Goal: Navigation & Orientation: Find specific page/section

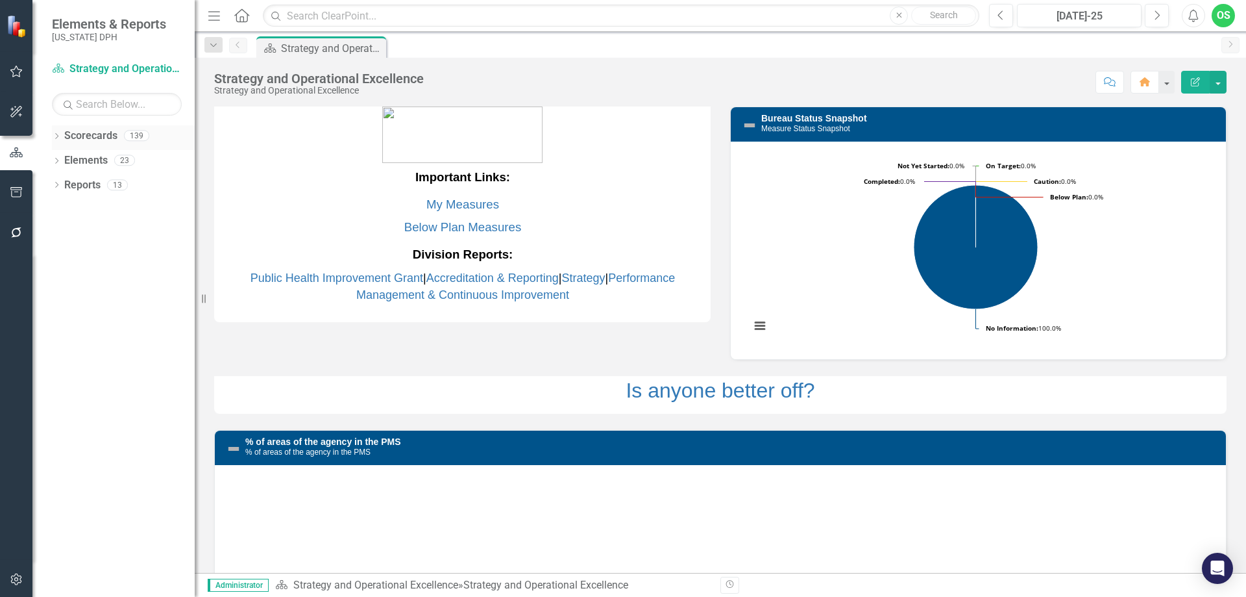
click at [92, 138] on link "Scorecards" at bounding box center [90, 136] width 53 height 15
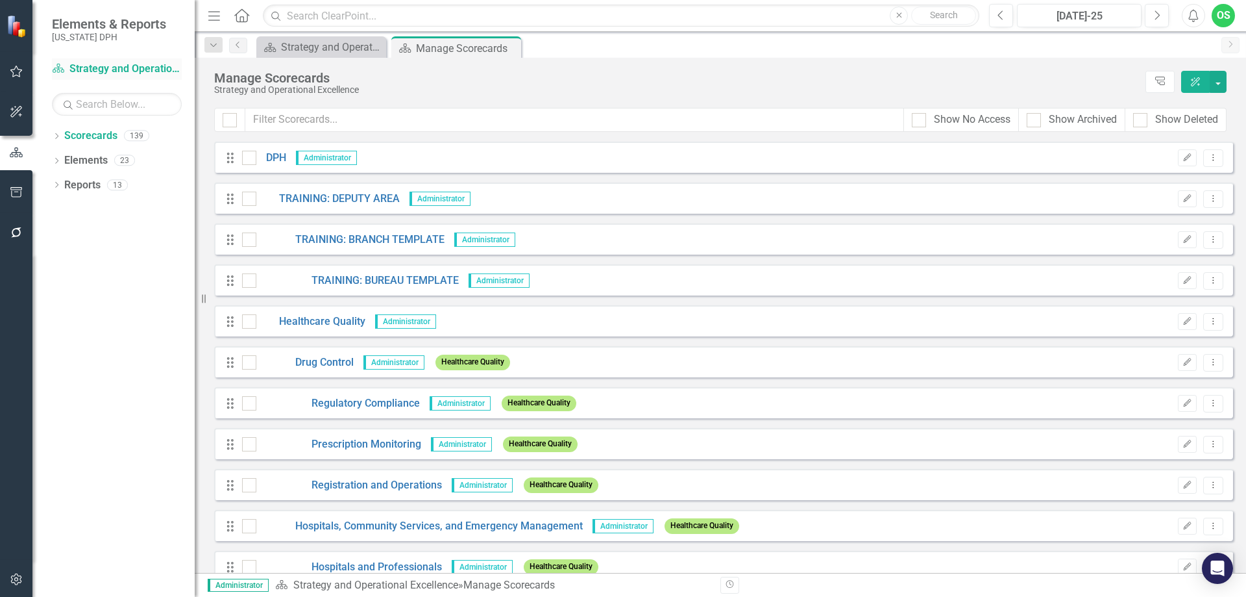
click at [110, 67] on link "Scorecard Strategy and Operational Excellence" at bounding box center [117, 69] width 130 height 15
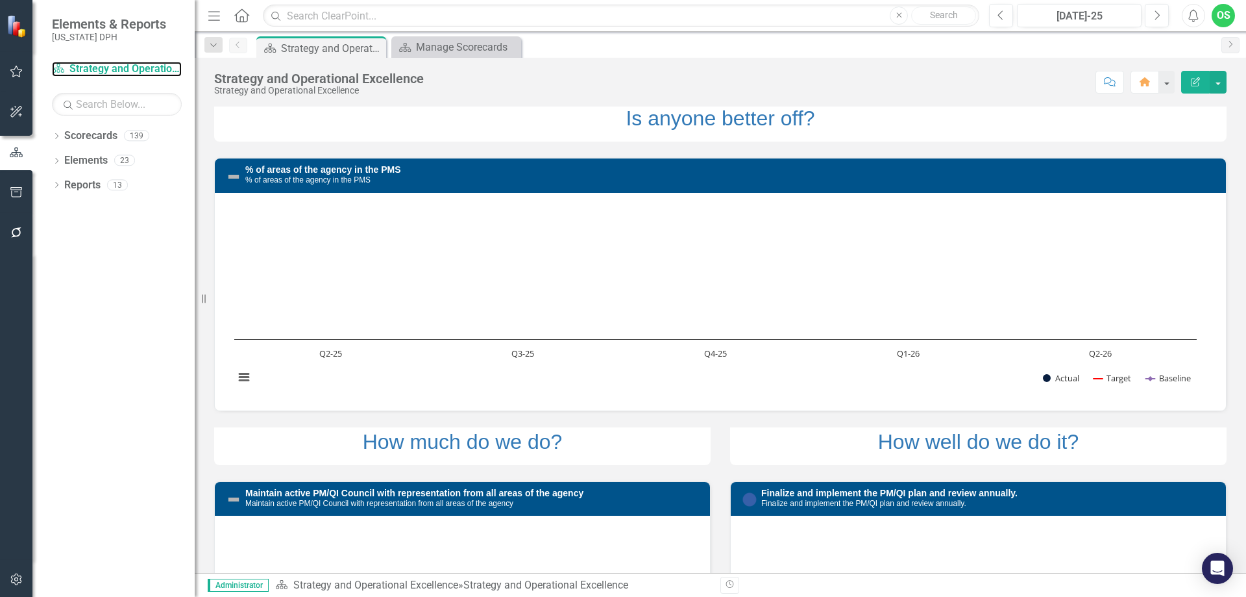
scroll to position [251, 0]
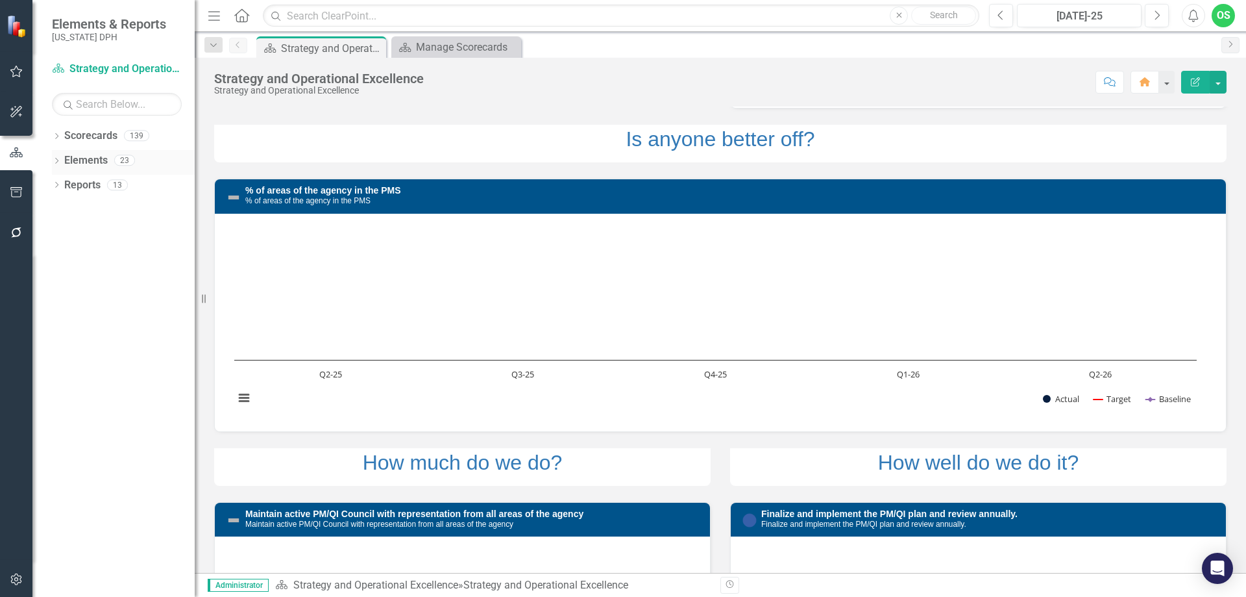
click at [58, 161] on icon "Dropdown" at bounding box center [56, 161] width 9 height 7
click at [89, 212] on link "Performance Measure Performance Measures" at bounding box center [135, 210] width 129 height 15
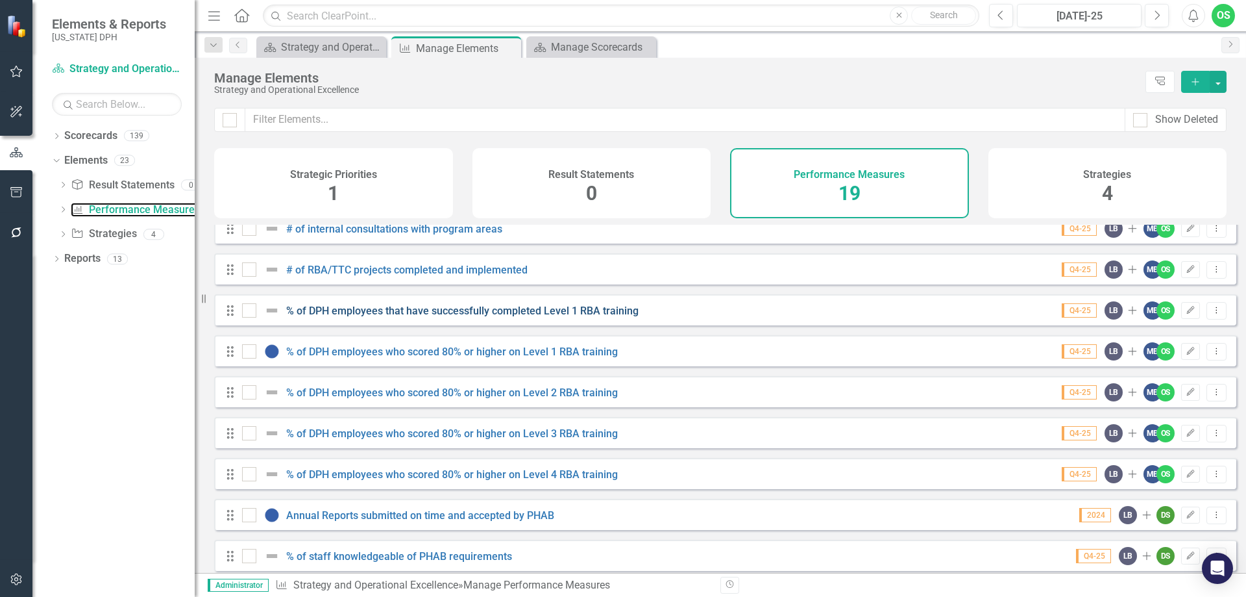
scroll to position [244, 0]
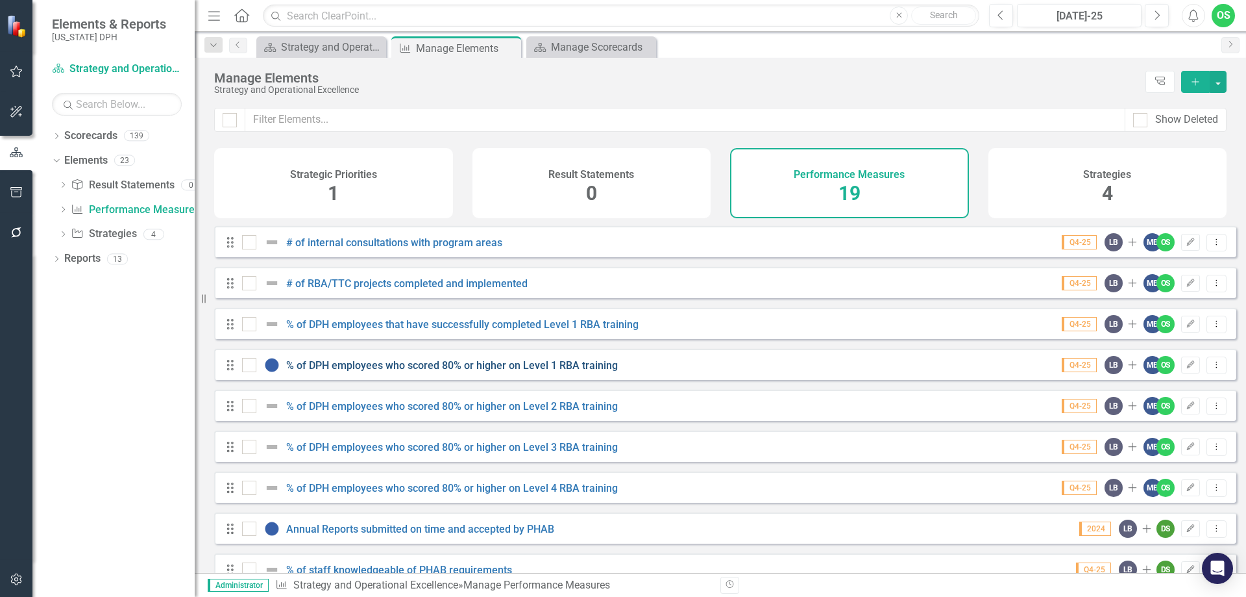
click at [370, 371] on link "% of DPH employees who scored 80% or higher on Level 1 RBA training" at bounding box center [452, 365] width 332 height 12
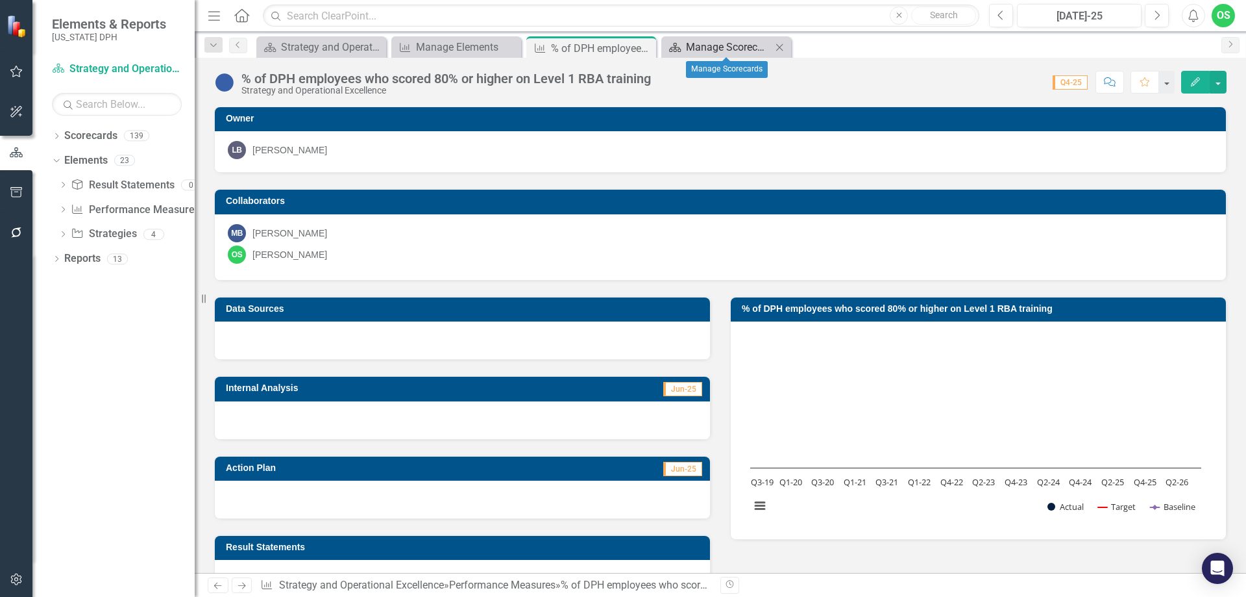
click at [721, 47] on div "Manage Scorecards" at bounding box center [729, 47] width 86 height 16
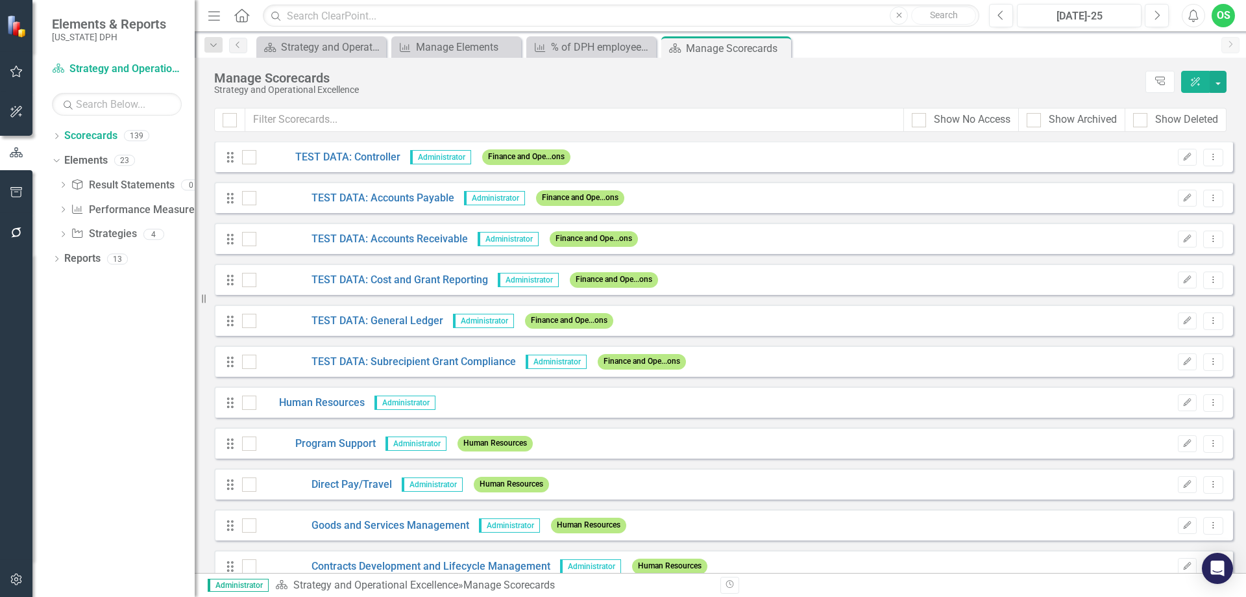
scroll to position [3246, 0]
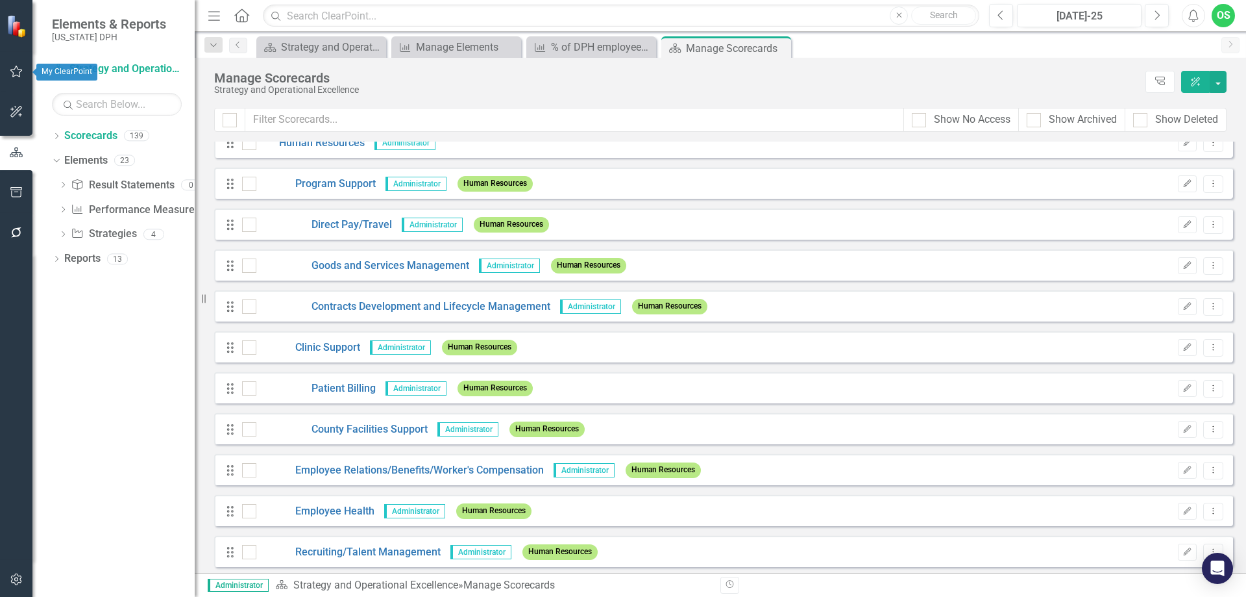
click at [14, 67] on icon "button" at bounding box center [17, 71] width 14 height 10
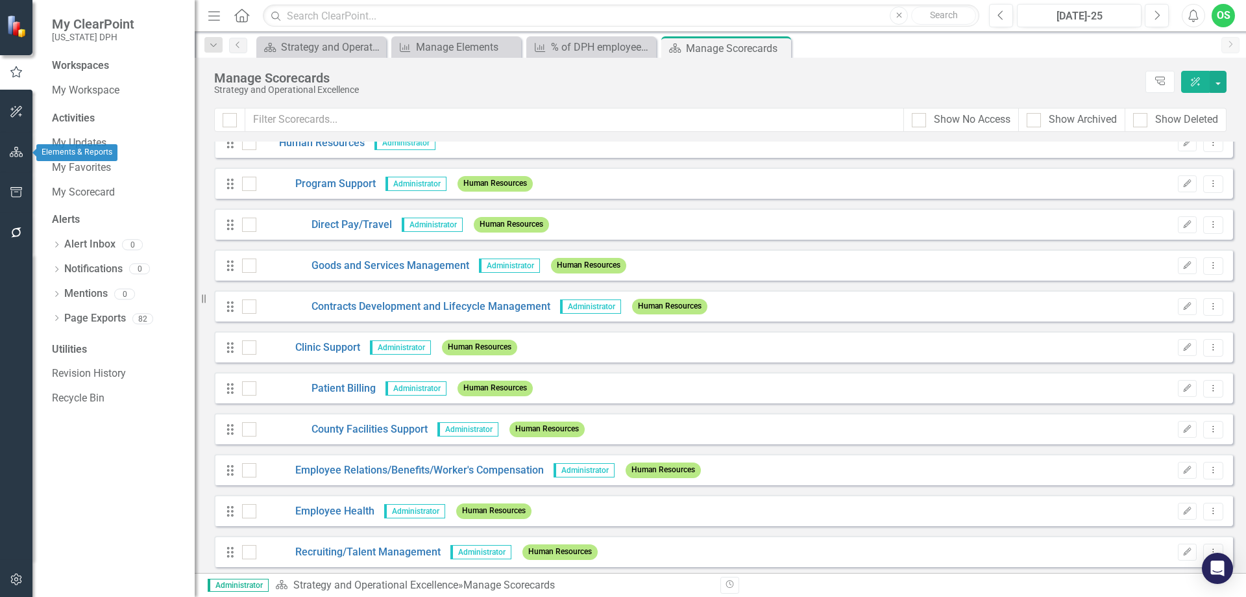
click at [16, 160] on button "button" at bounding box center [16, 152] width 29 height 27
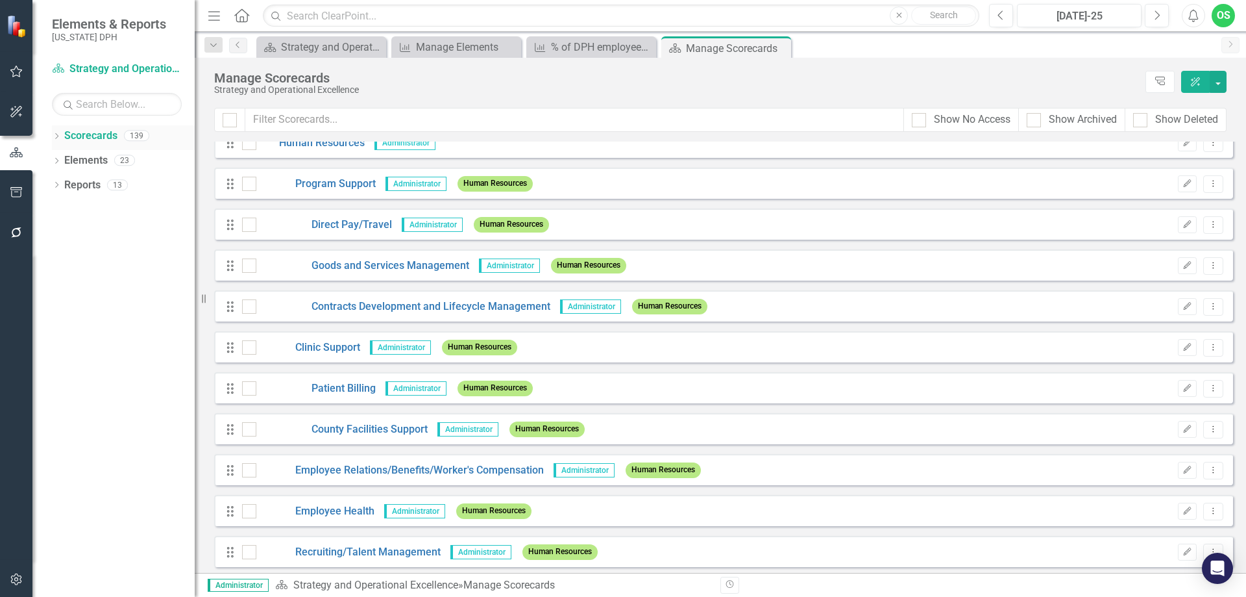
click at [98, 134] on link "Scorecards" at bounding box center [90, 136] width 53 height 15
click at [54, 138] on icon "Dropdown" at bounding box center [56, 137] width 9 height 7
click at [81, 160] on link "DPH" at bounding box center [132, 160] width 123 height 15
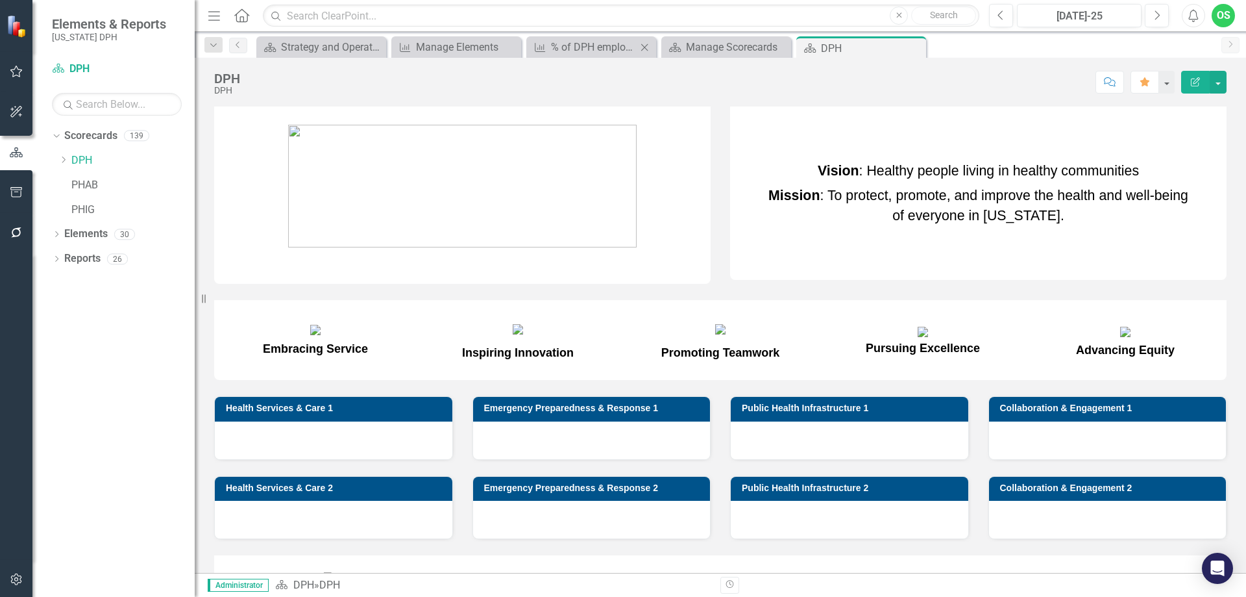
click at [645, 43] on icon "Close" at bounding box center [644, 47] width 13 height 10
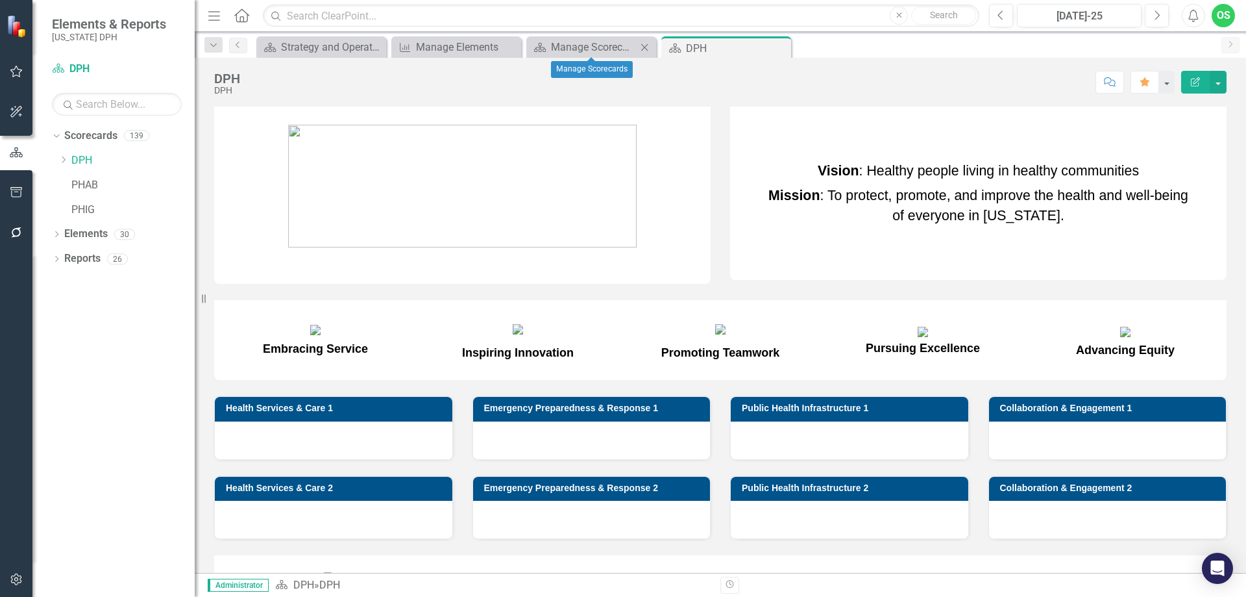
click at [645, 43] on icon "Close" at bounding box center [644, 47] width 13 height 10
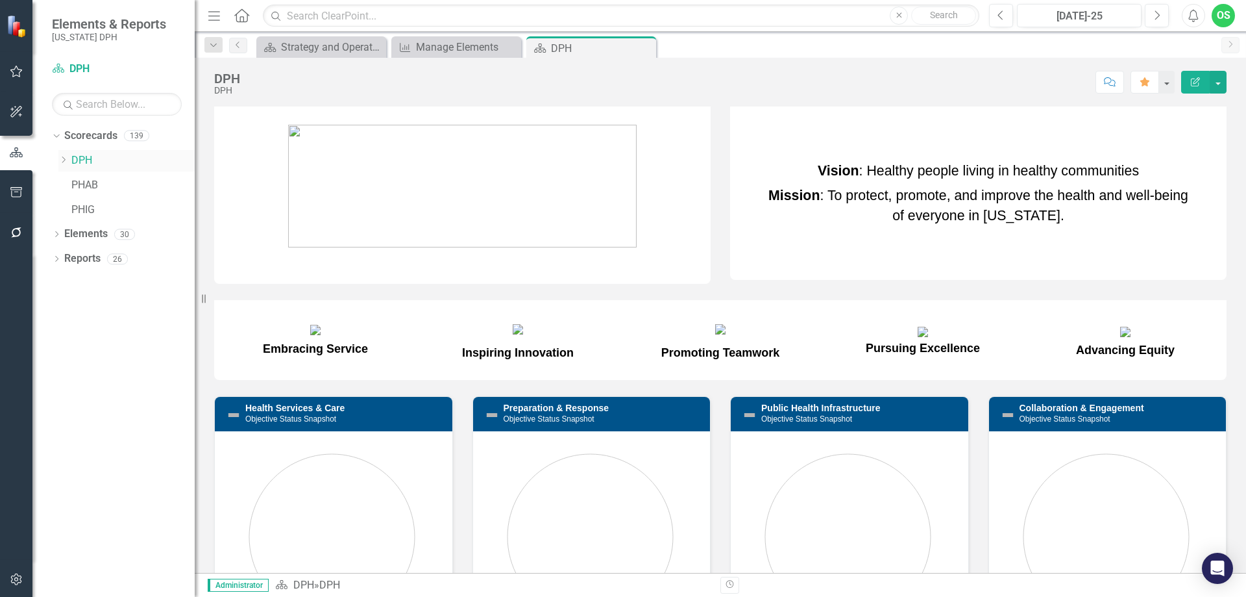
click at [60, 163] on icon "Dropdown" at bounding box center [63, 160] width 10 height 8
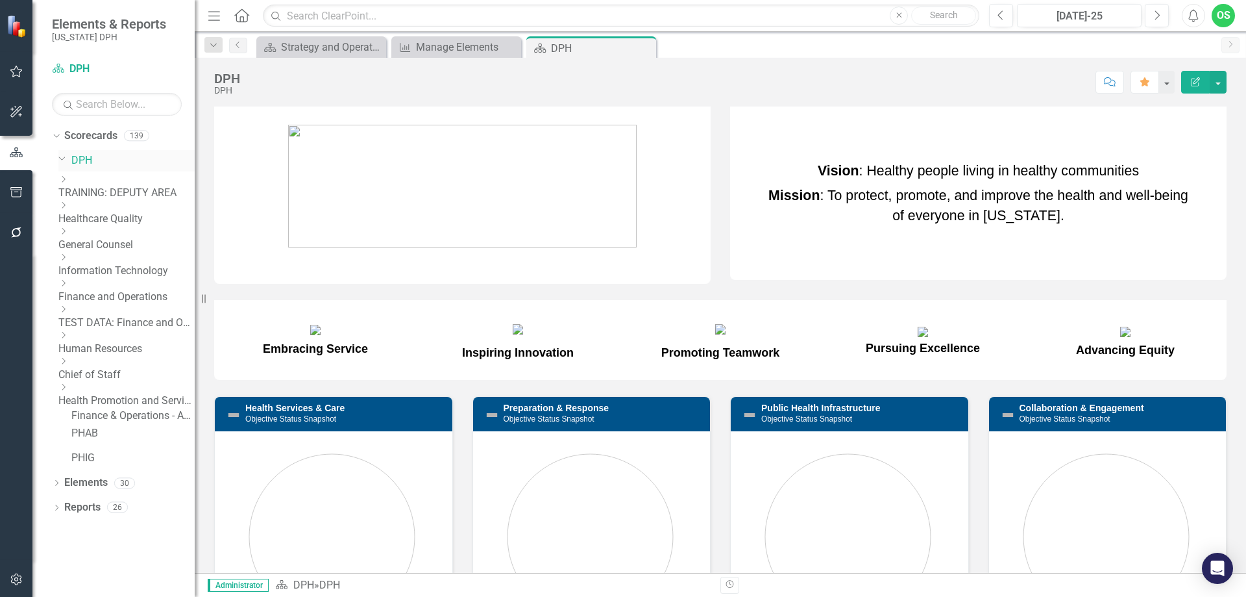
click at [60, 156] on icon "Dropdown" at bounding box center [62, 158] width 8 height 10
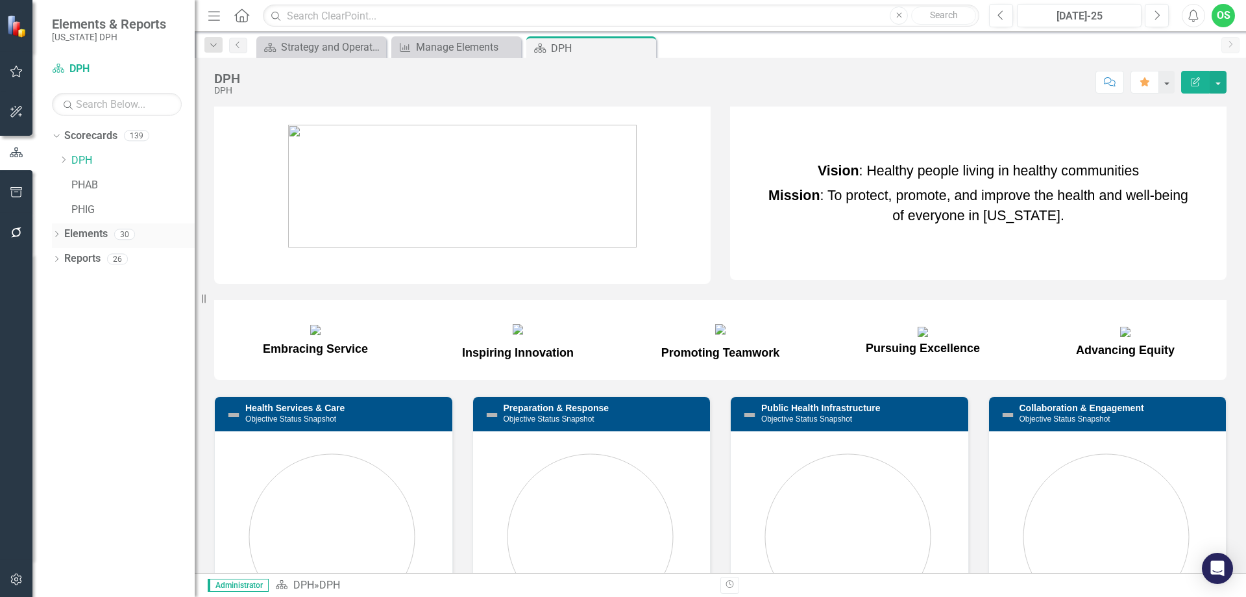
click at [55, 229] on div "Dropdown Elements 30" at bounding box center [123, 235] width 143 height 25
click at [57, 232] on icon "Dropdown" at bounding box center [56, 235] width 9 height 7
click at [138, 256] on link "Result Statement Result Statements" at bounding box center [122, 258] width 103 height 15
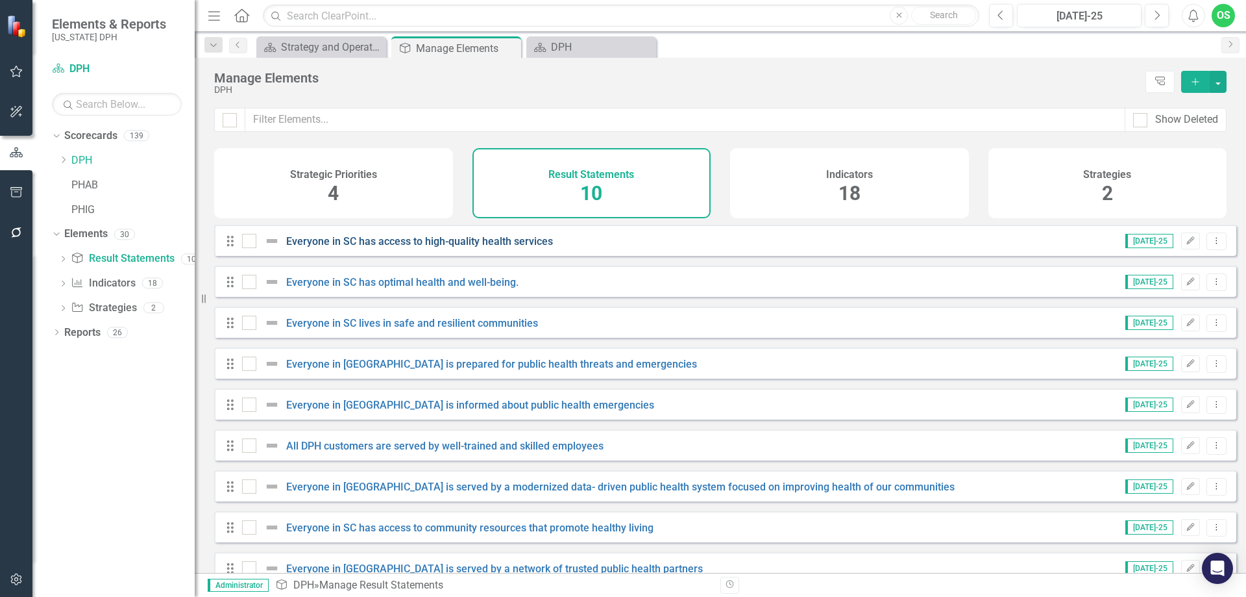
click at [476, 247] on link "Everyone in SC has access to high-quality health services" at bounding box center [419, 241] width 267 height 12
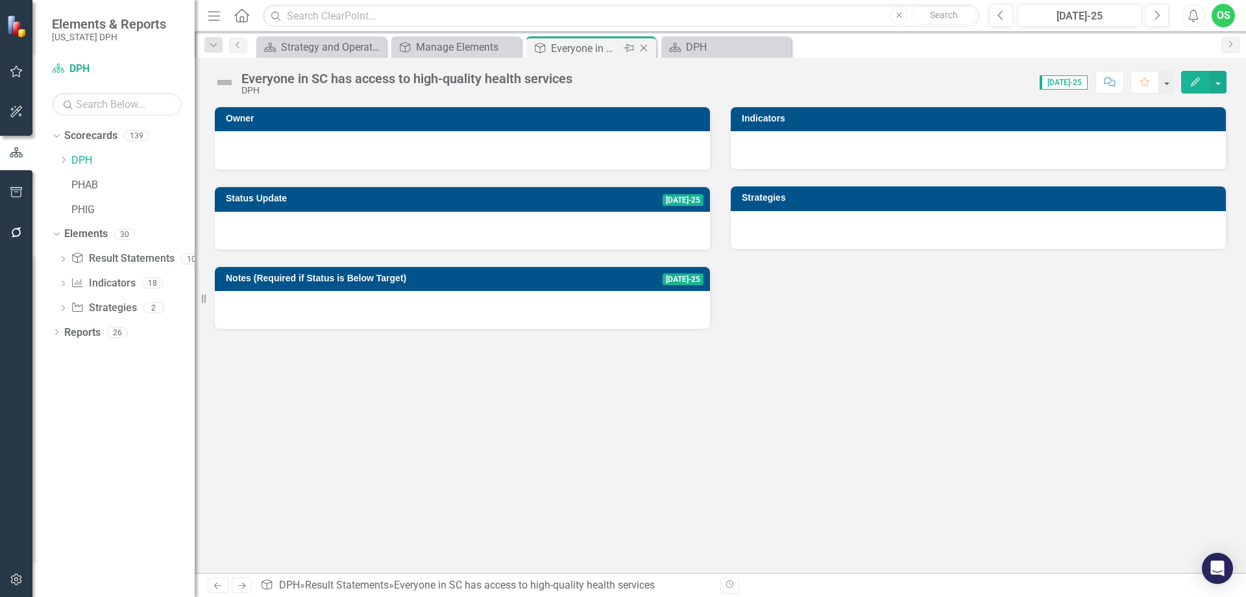
click at [644, 46] on icon "Close" at bounding box center [644, 48] width 13 height 10
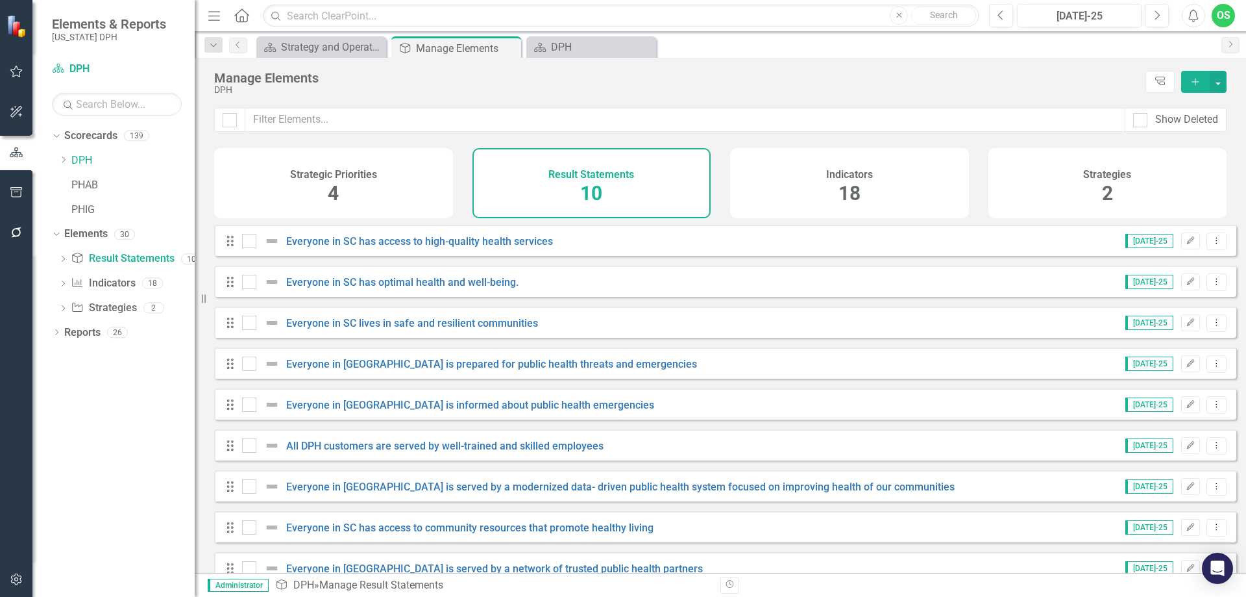
click at [365, 180] on div "Strategic Priorities 4" at bounding box center [333, 183] width 239 height 70
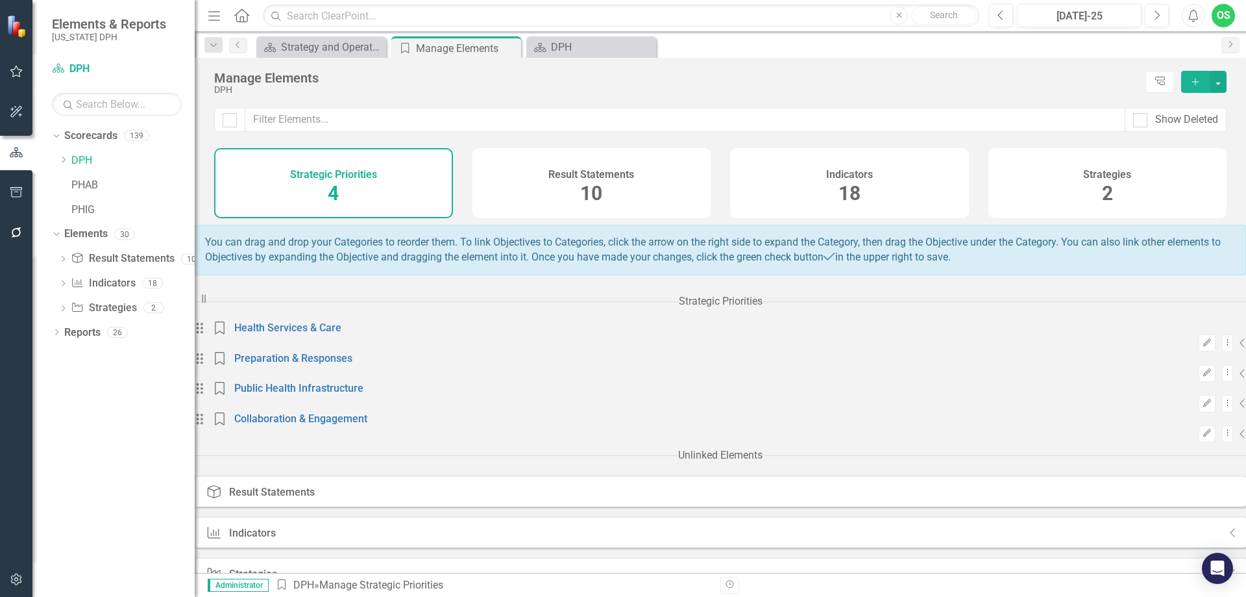
click at [1240, 347] on icon "Collapse" at bounding box center [1243, 343] width 6 height 10
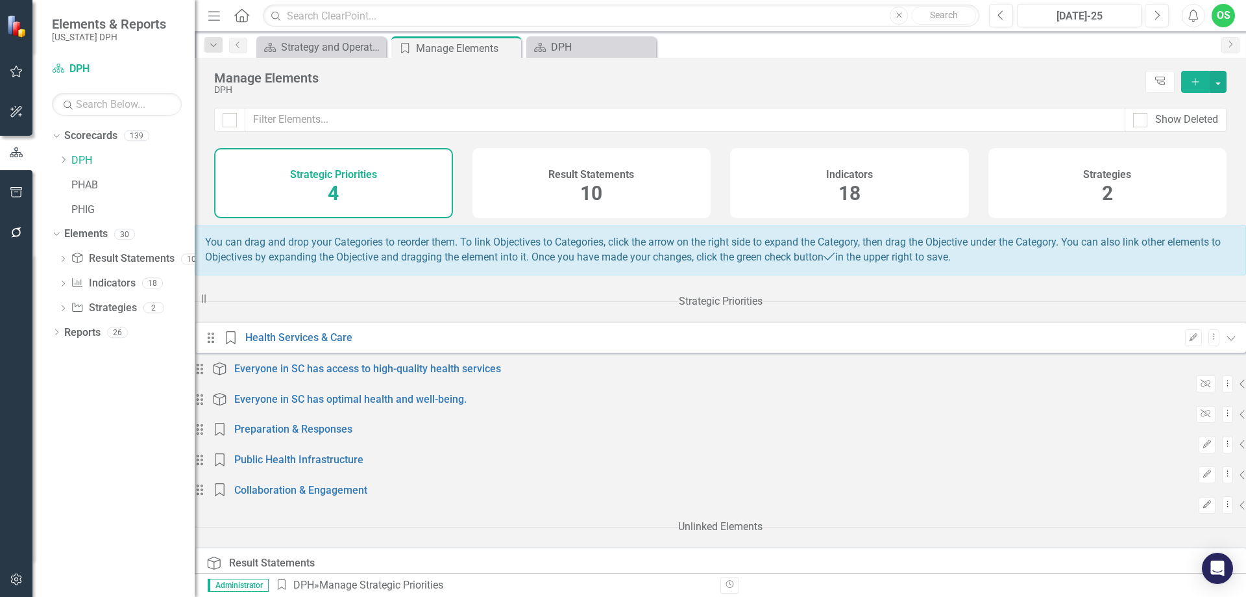
click at [1230, 596] on icon "Collapse" at bounding box center [1233, 604] width 6 height 10
click at [1226, 596] on icon "Expanded" at bounding box center [1231, 604] width 10 height 10
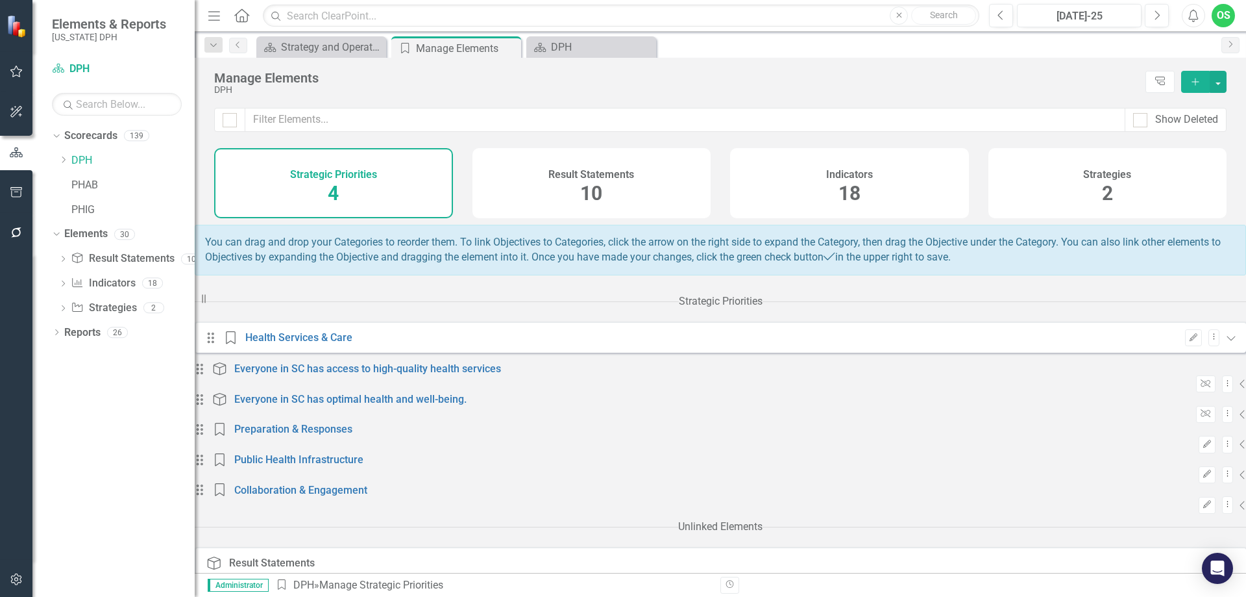
click at [1228, 341] on icon at bounding box center [1232, 338] width 8 height 5
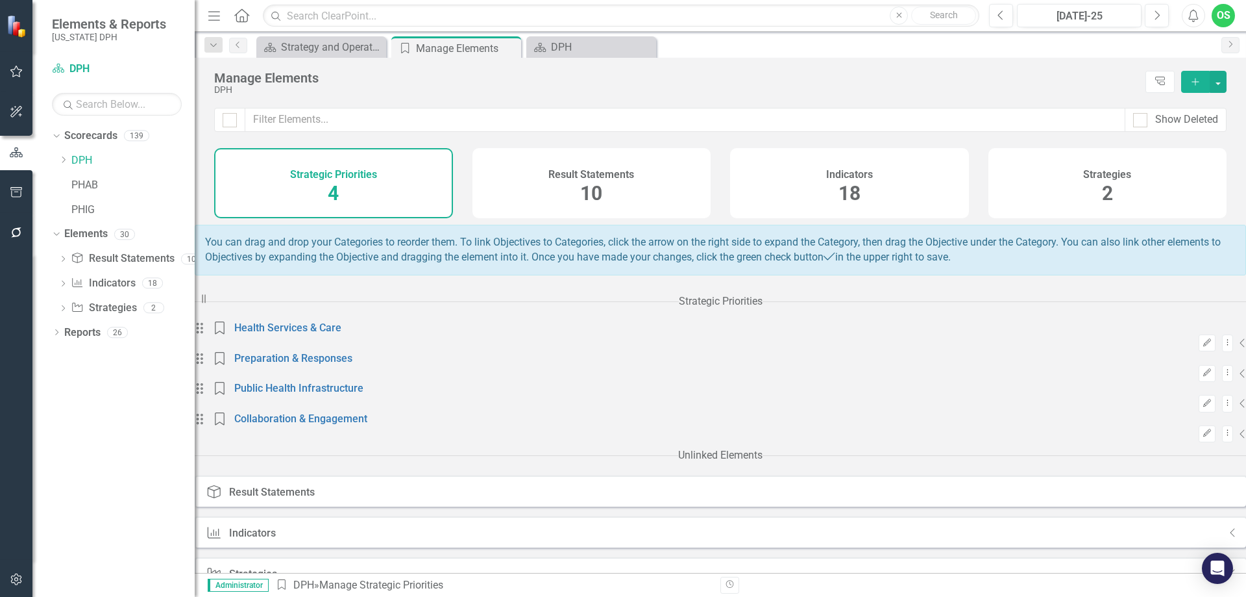
click at [1240, 346] on icon "Collapse" at bounding box center [1243, 343] width 6 height 10
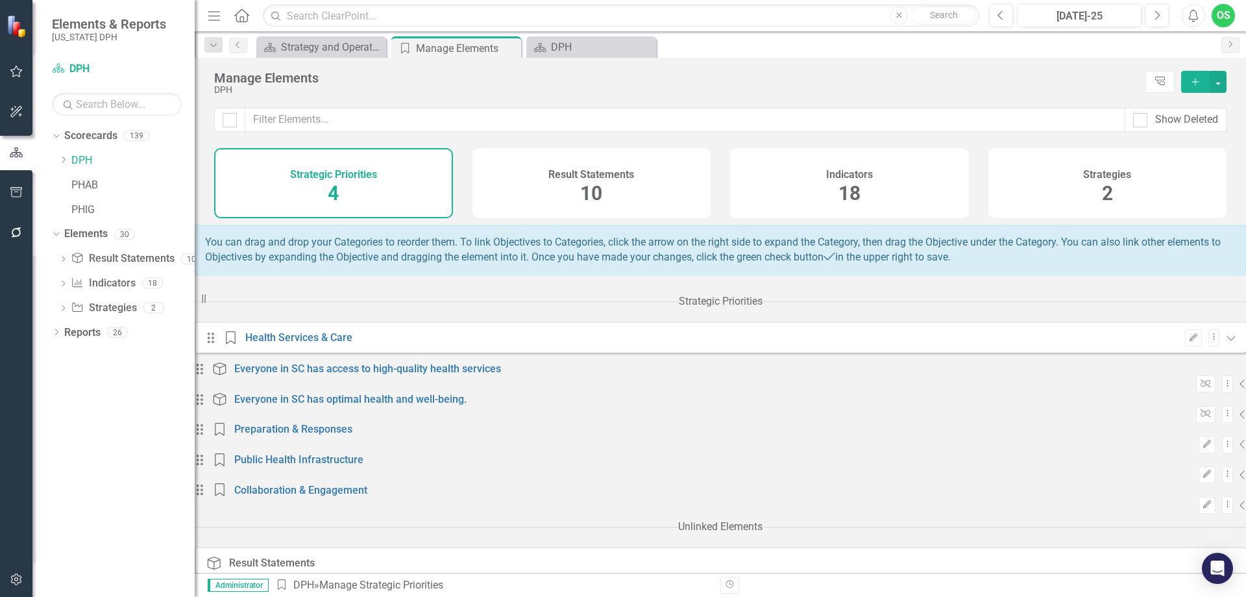
click at [1240, 389] on icon "Collapse" at bounding box center [1243, 383] width 6 height 10
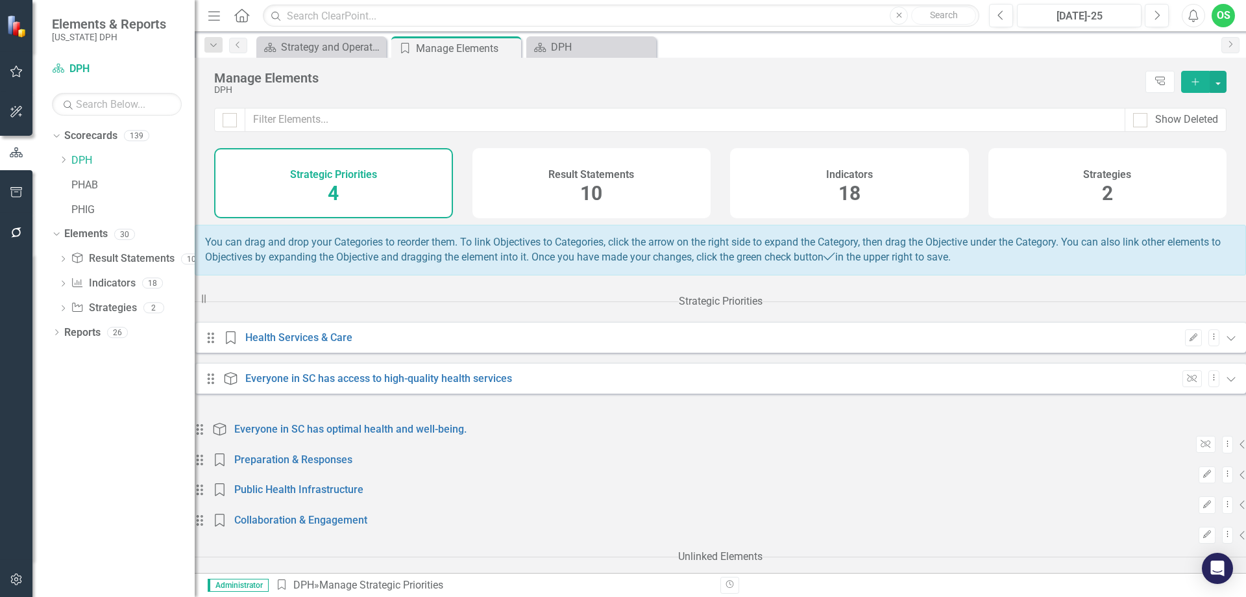
click at [1226, 384] on icon "Expanded" at bounding box center [1231, 378] width 10 height 10
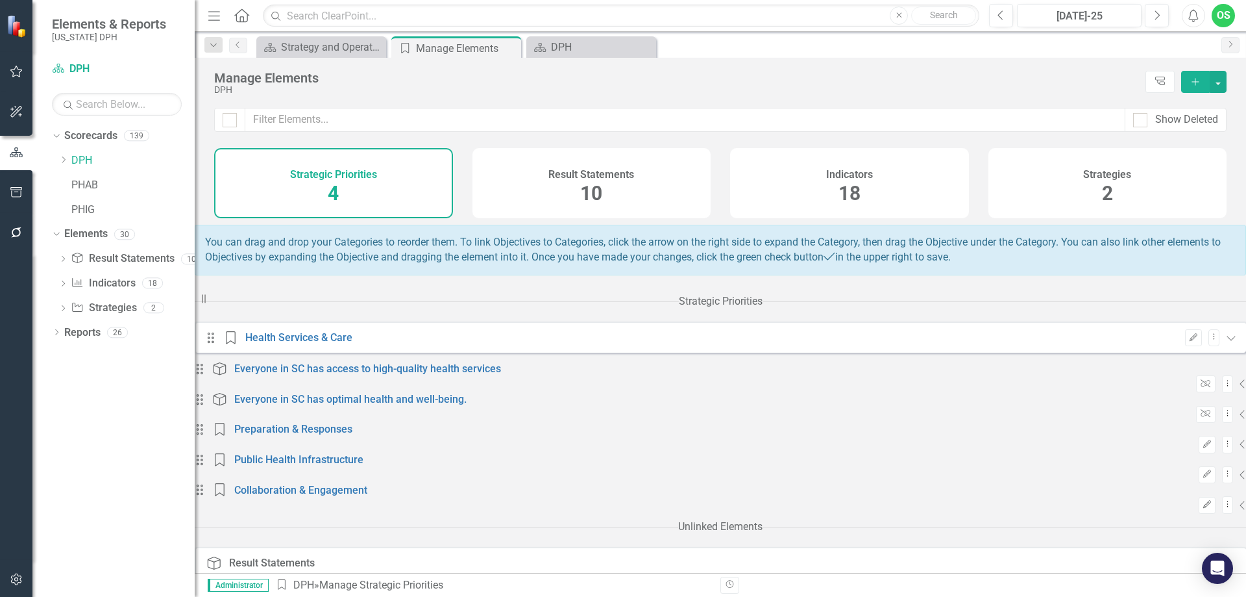
click at [800, 423] on div "Unlink Dropdown Menu Collapse" at bounding box center [721, 415] width 1052 height 18
click at [1240, 419] on icon "Collapse" at bounding box center [1243, 414] width 6 height 10
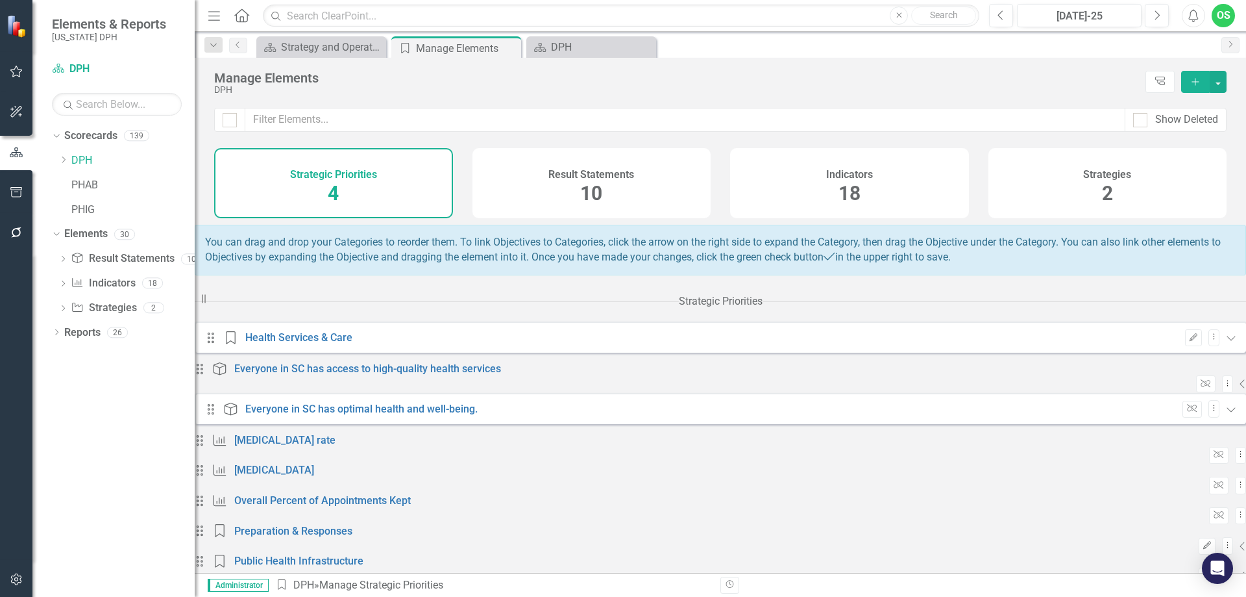
click at [219, 415] on icon "Drag" at bounding box center [211, 409] width 17 height 13
drag, startPoint x: 243, startPoint y: 429, endPoint x: 789, endPoint y: 431, distance: 546.6
click at [1209, 417] on button "Dropdown Menu" at bounding box center [1214, 409] width 11 height 18
click at [482, 415] on div "Result Statement Everyone in SC has optimal health and well-being." at bounding box center [352, 409] width 259 height 13
click at [478, 415] on link "Everyone in SC has optimal health and well-being." at bounding box center [361, 409] width 232 height 12
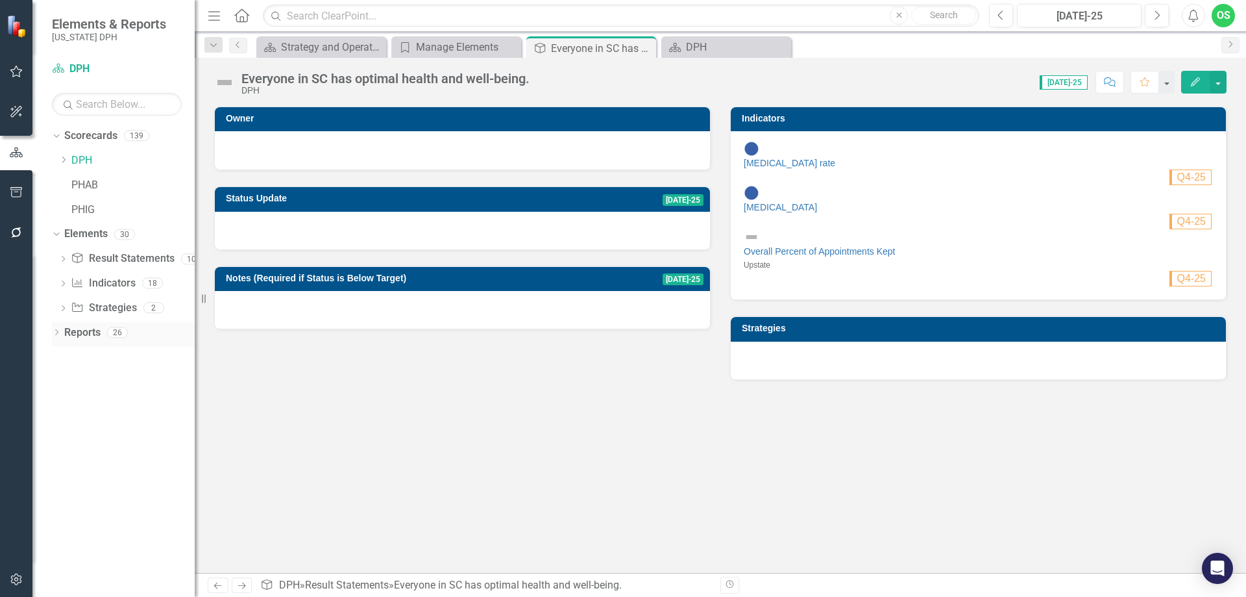
click at [75, 334] on link "Reports" at bounding box center [82, 332] width 36 height 15
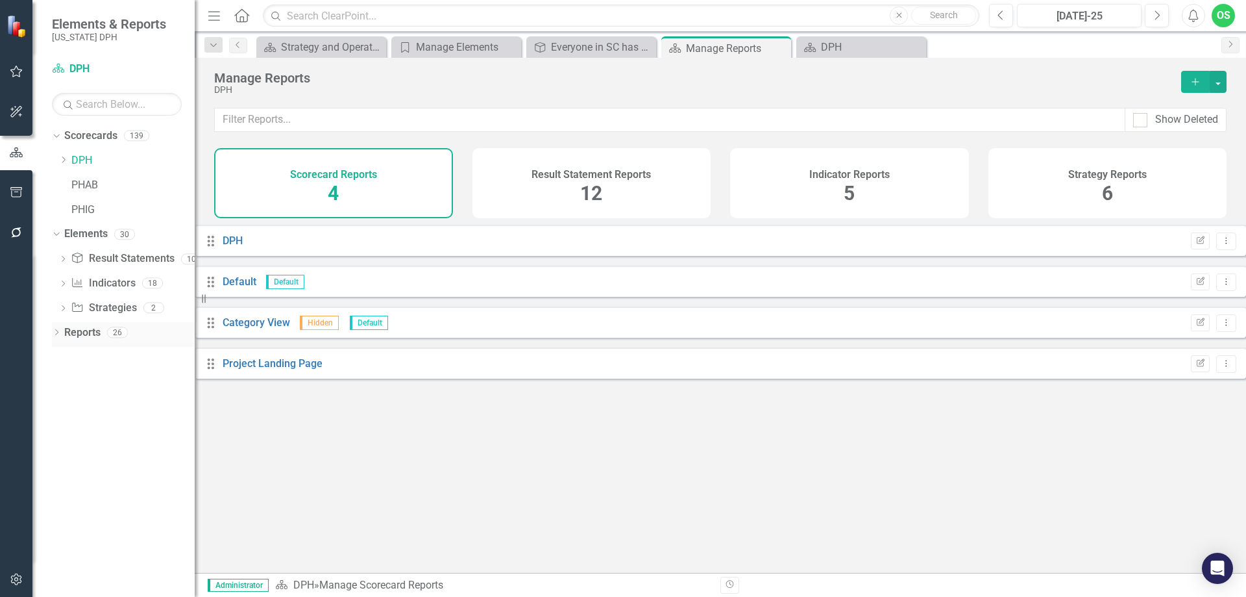
click at [61, 330] on icon "Dropdown" at bounding box center [56, 333] width 9 height 7
click at [77, 377] on div "DPH" at bounding box center [132, 378] width 126 height 12
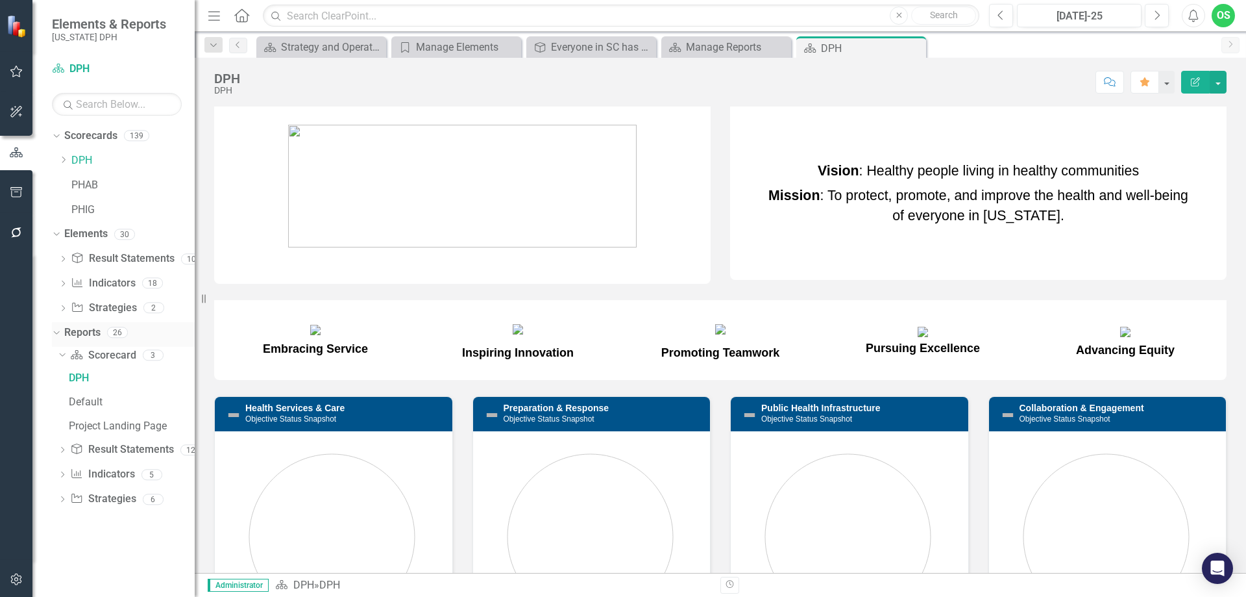
click at [80, 326] on link "Reports" at bounding box center [82, 332] width 36 height 15
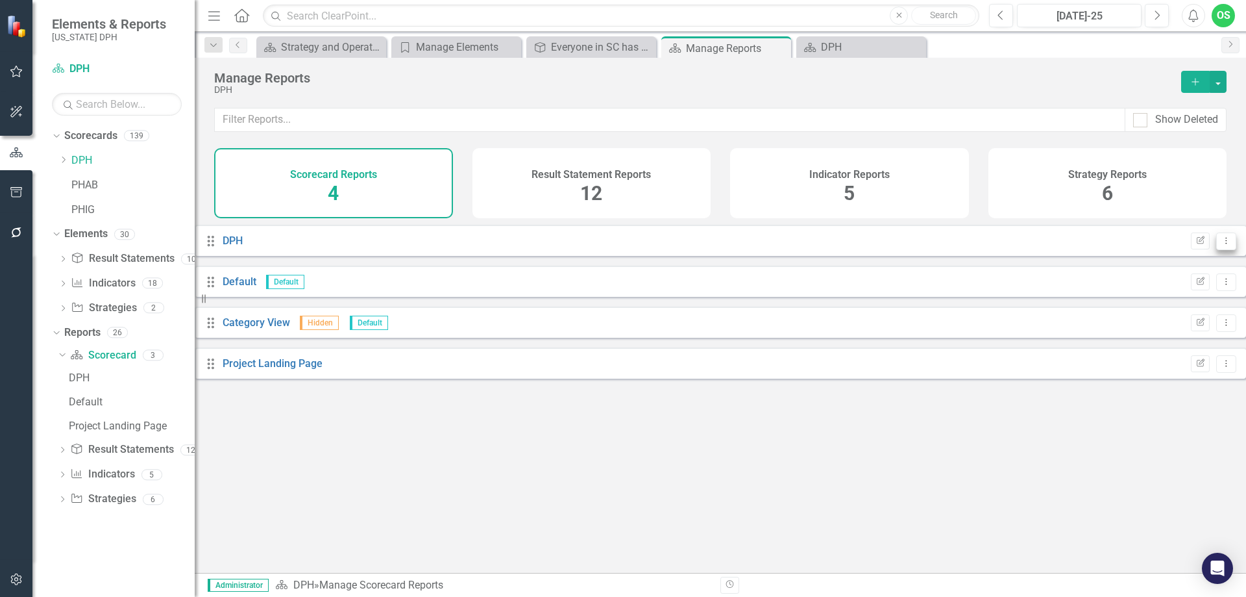
click at [1217, 250] on button "Dropdown Menu" at bounding box center [1227, 241] width 20 height 18
click at [271, 256] on div "Drag DPH Edit Report Dropdown Menu" at bounding box center [721, 240] width 1052 height 31
click at [243, 247] on link "DPH" at bounding box center [233, 240] width 20 height 12
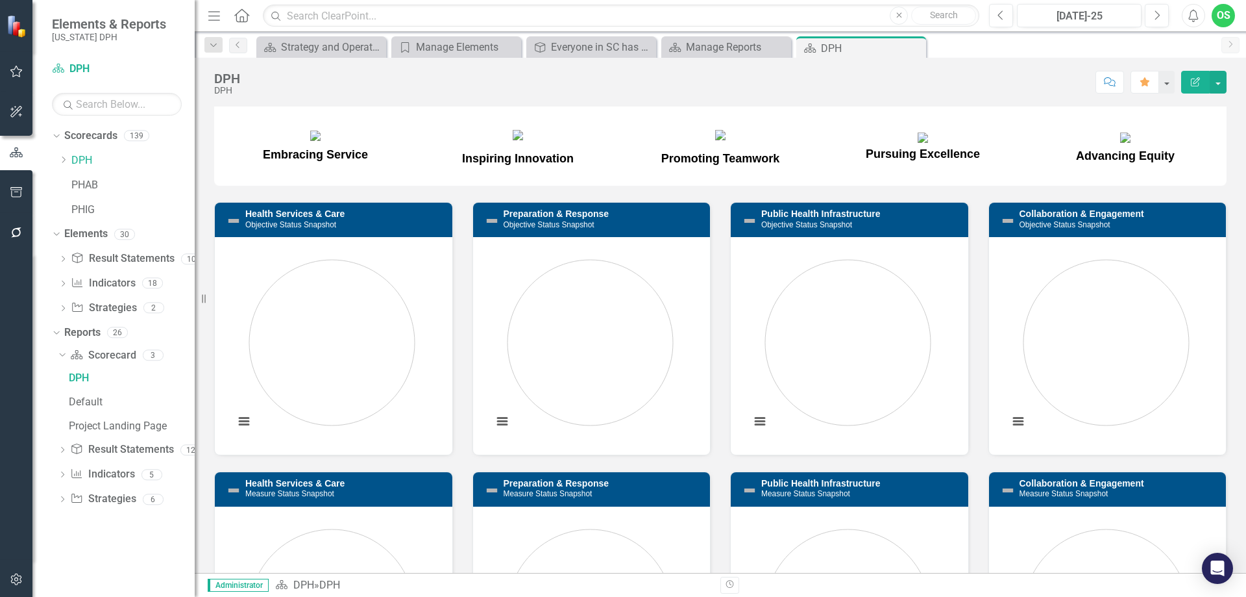
scroll to position [195, 0]
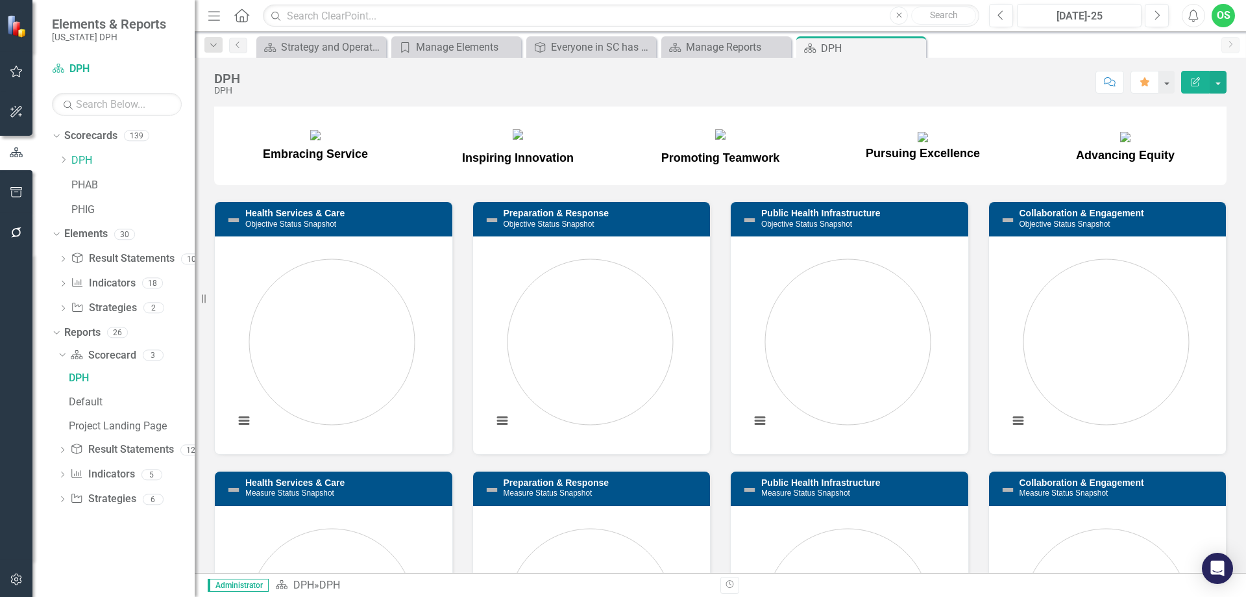
click at [369, 229] on h3 "Health Services & Care Objective Status Snapshot" at bounding box center [345, 218] width 201 height 20
click at [322, 218] on link "Health Services & Care" at bounding box center [294, 213] width 99 height 10
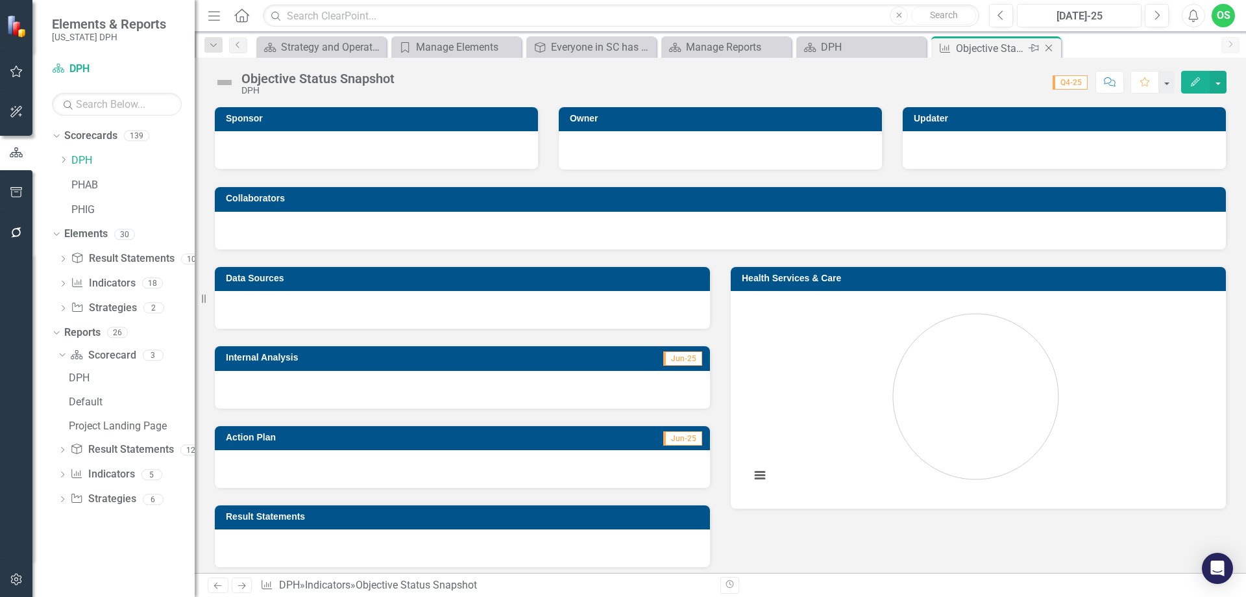
click at [1052, 47] on icon "Close" at bounding box center [1049, 48] width 13 height 10
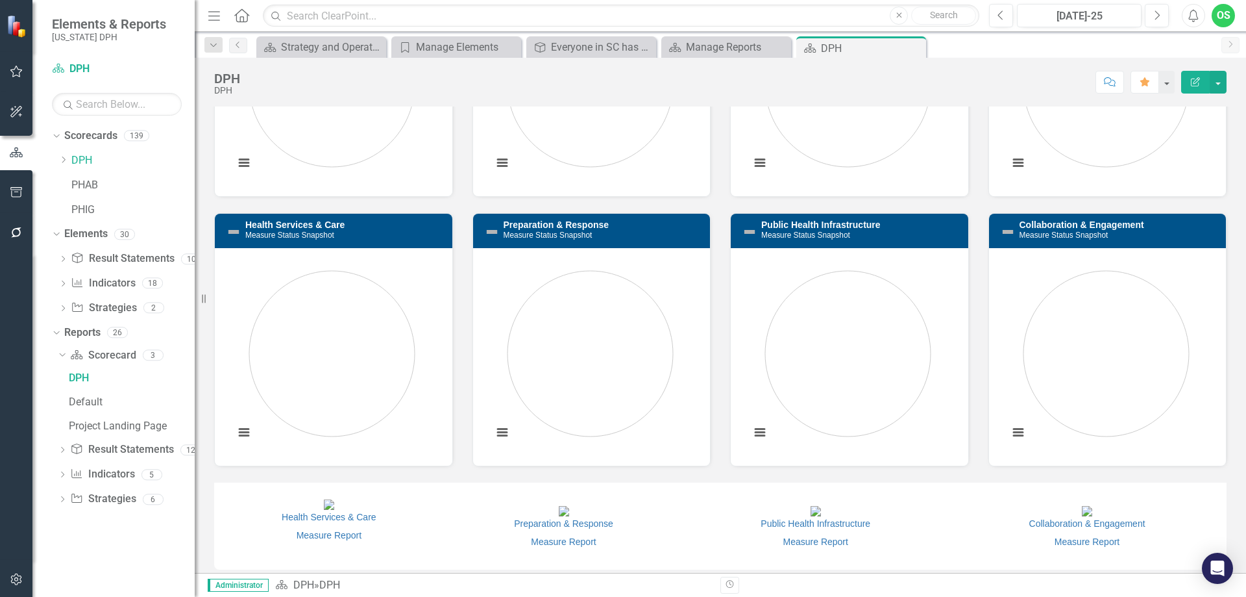
scroll to position [454, 0]
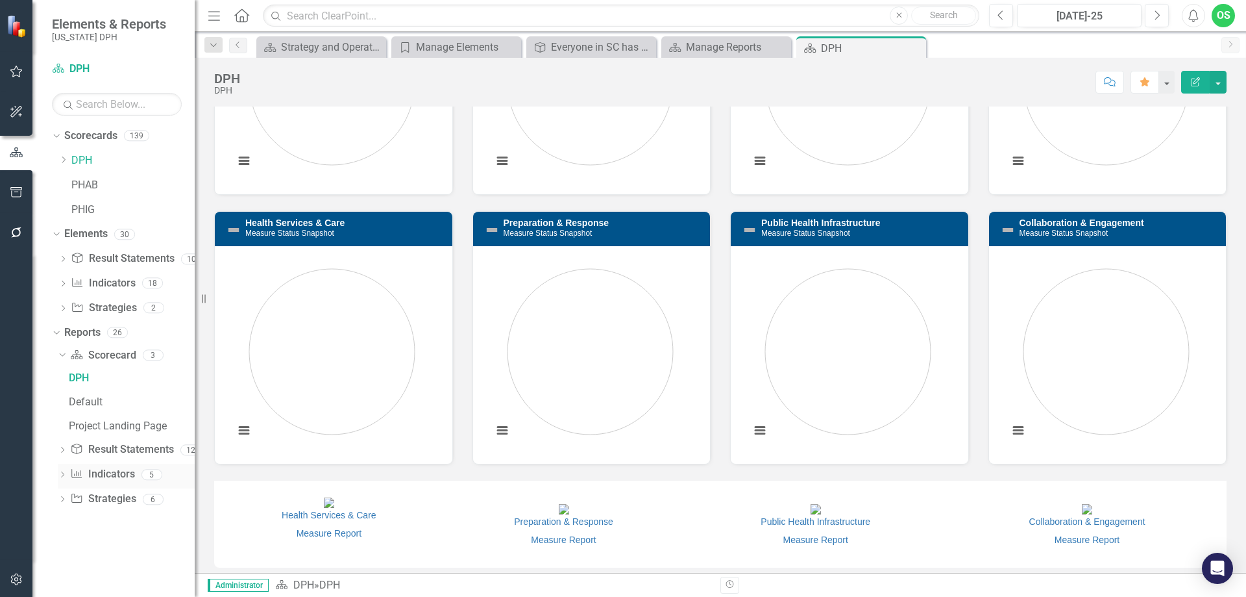
click at [108, 471] on link "Indicator Indicators" at bounding box center [102, 474] width 64 height 15
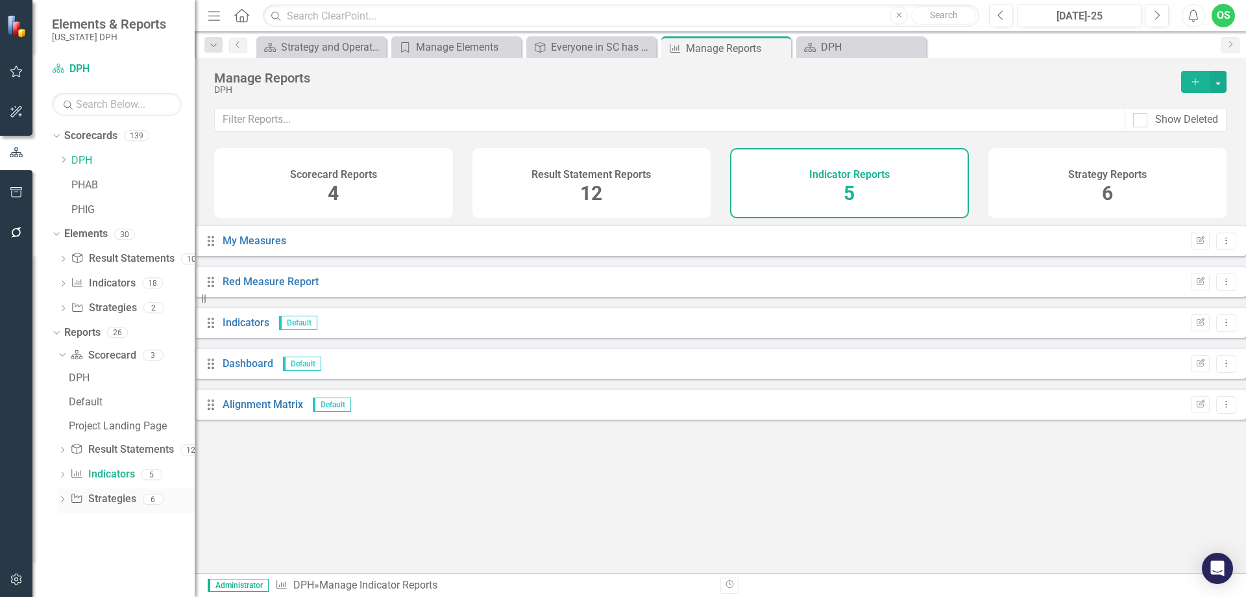
click at [112, 494] on link "Strategy Strategies" at bounding box center [103, 498] width 66 height 15
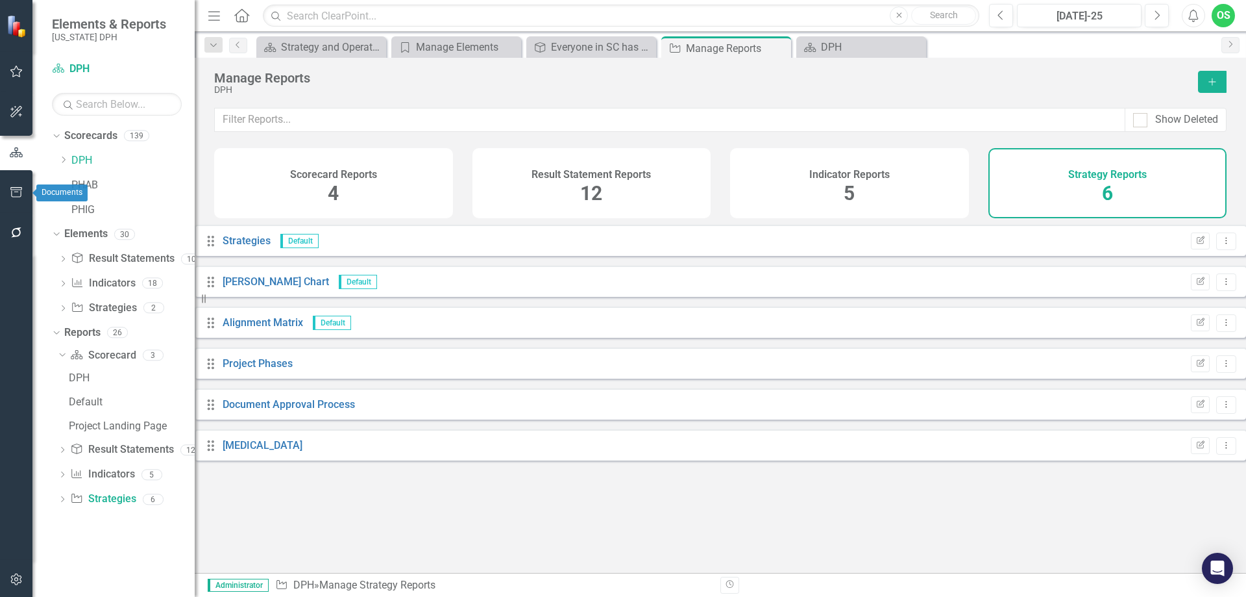
click at [14, 198] on button "button" at bounding box center [16, 192] width 29 height 27
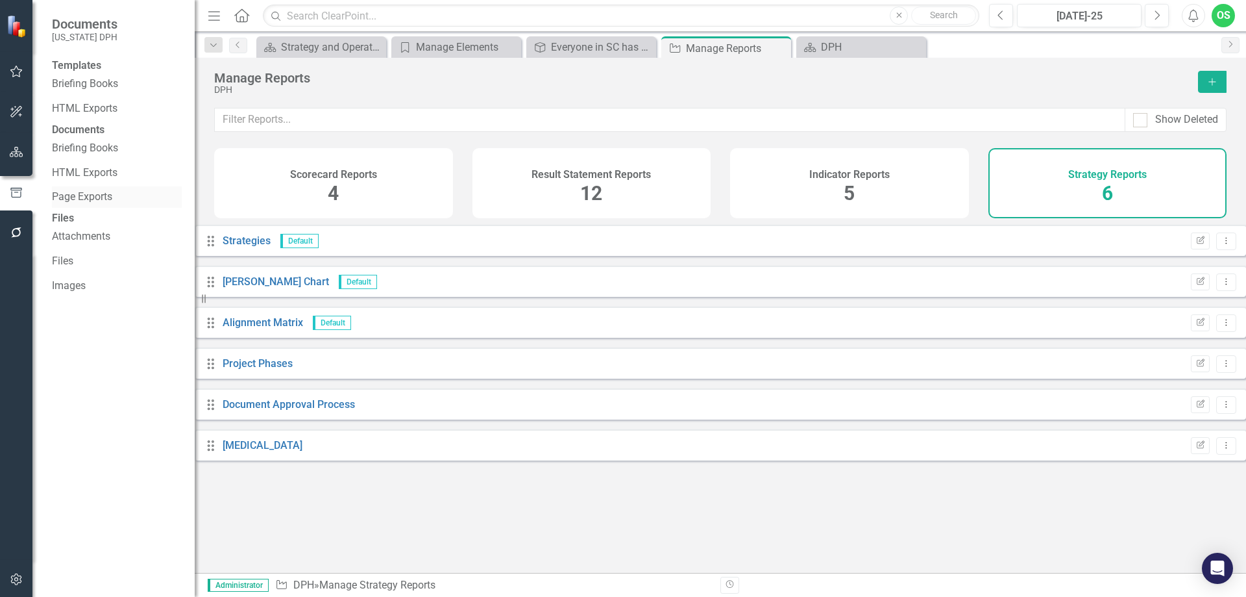
click at [84, 204] on link "Page Exports" at bounding box center [117, 197] width 130 height 15
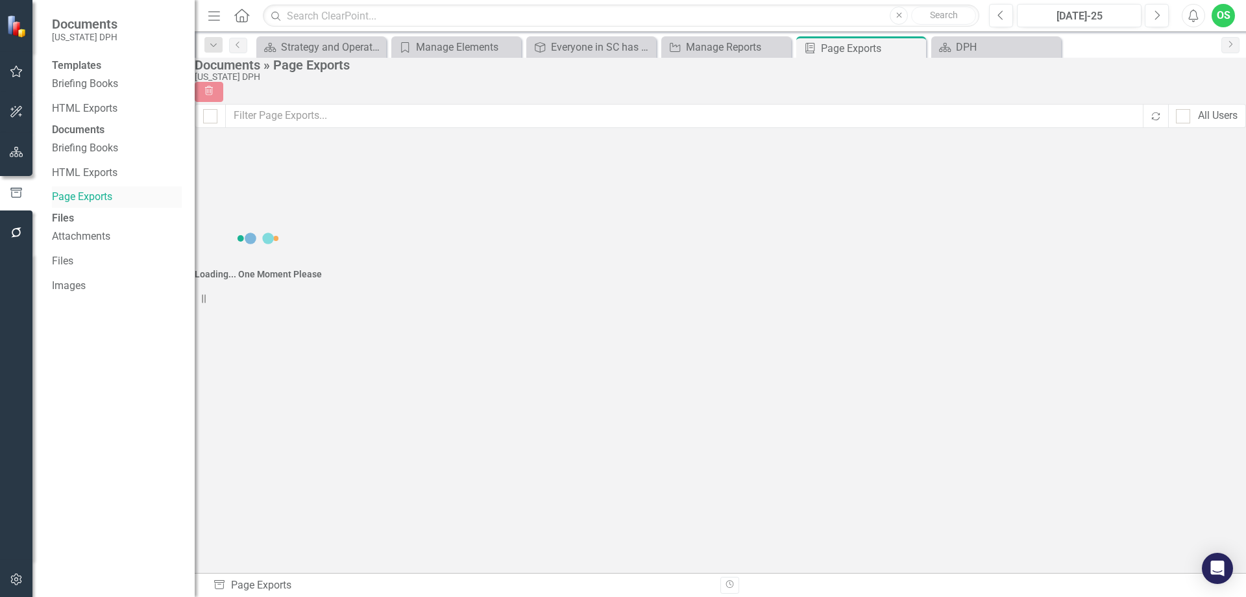
checkbox input "false"
click at [303, 173] on link "[PERSON_NAME] TEST" at bounding box center [265, 179] width 106 height 12
click at [98, 184] on div "HTML Exports" at bounding box center [117, 172] width 130 height 21
click at [92, 180] on link "HTML Exports" at bounding box center [117, 173] width 130 height 15
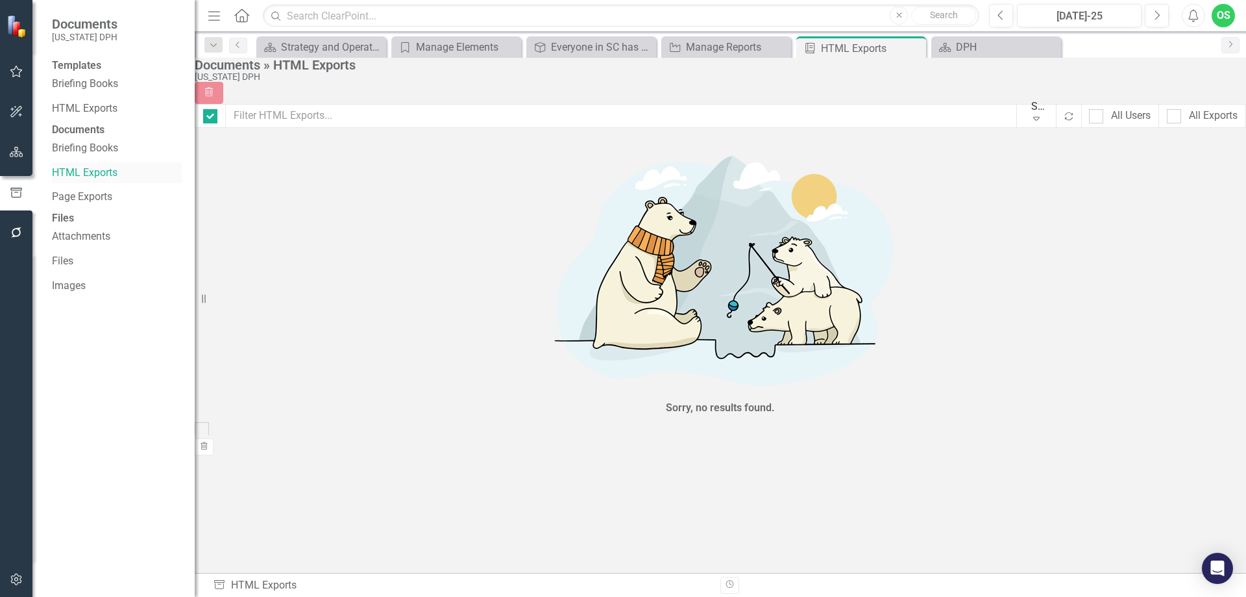
checkbox input "false"
click at [106, 88] on link "Briefing Books" at bounding box center [117, 84] width 130 height 15
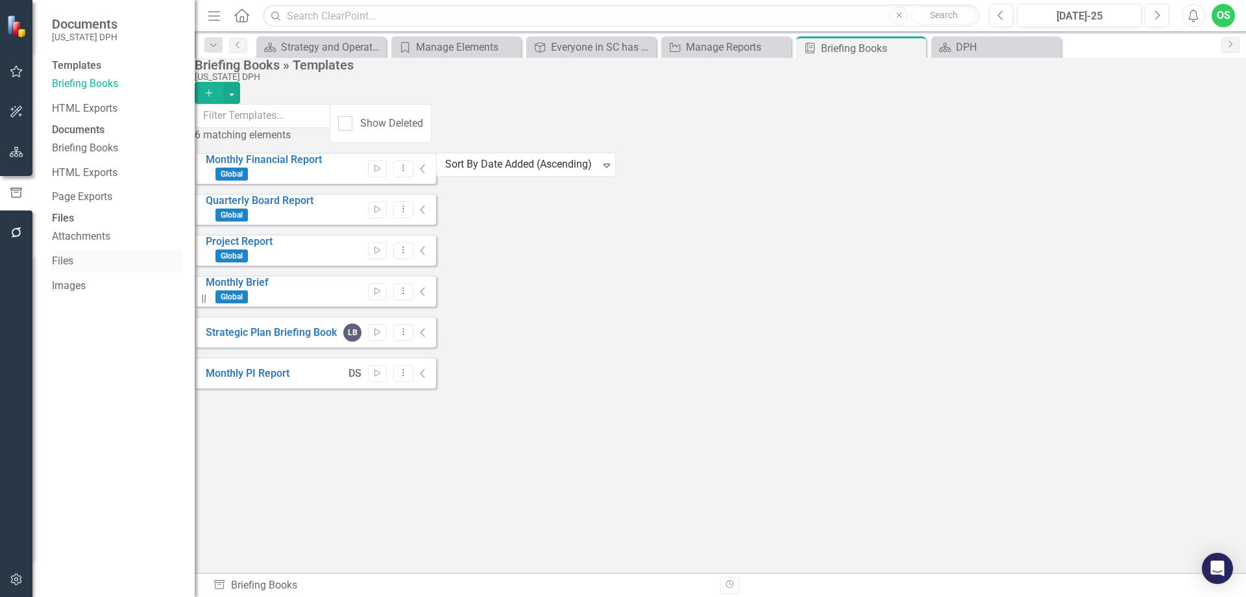
click at [62, 272] on div "Files" at bounding box center [117, 261] width 130 height 21
click at [919, 52] on icon "Close" at bounding box center [914, 48] width 13 height 10
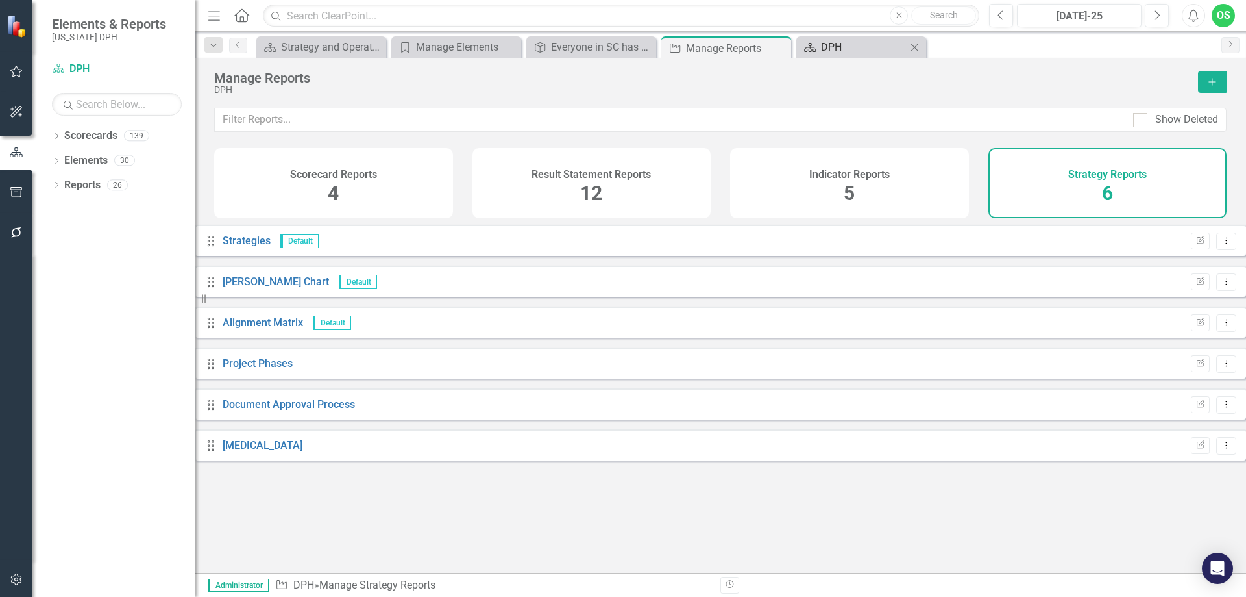
click at [861, 51] on div "DPH" at bounding box center [864, 47] width 86 height 16
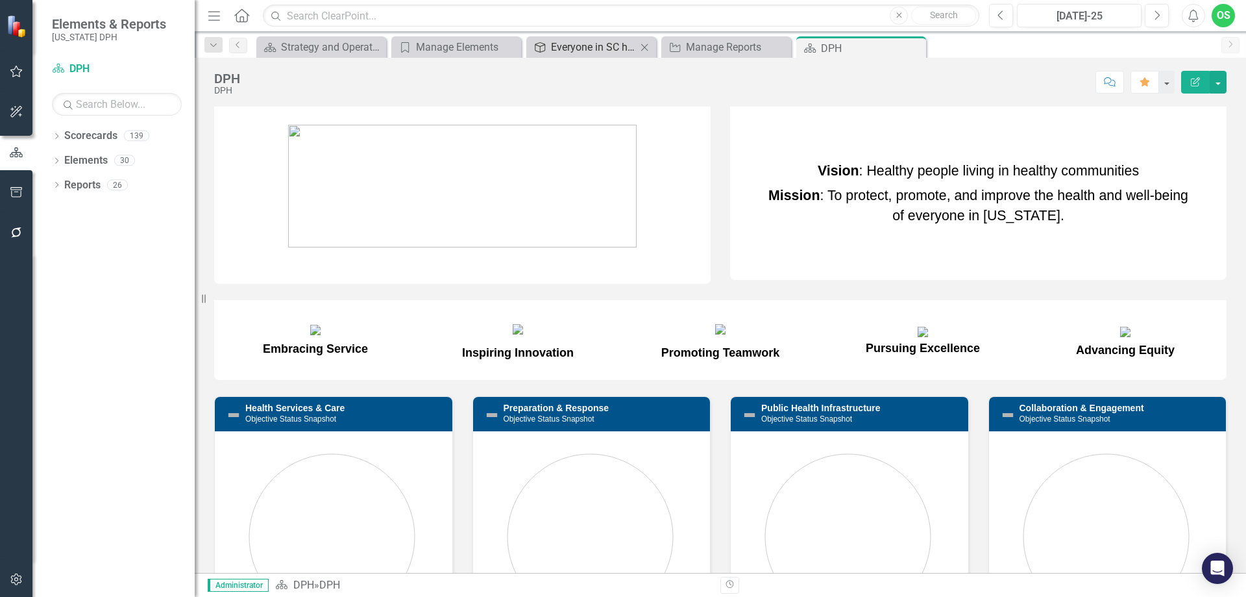
click at [601, 45] on div "Everyone in SC has optimal health and well-being." at bounding box center [594, 47] width 86 height 16
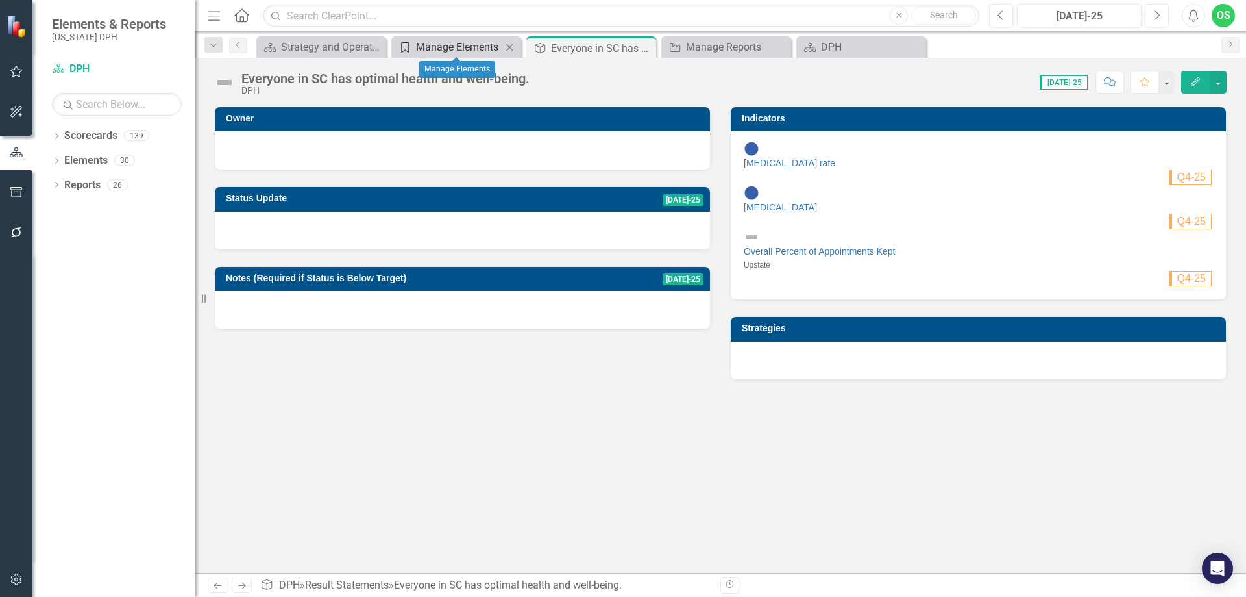
click at [466, 40] on div "Manage Elements" at bounding box center [459, 47] width 86 height 16
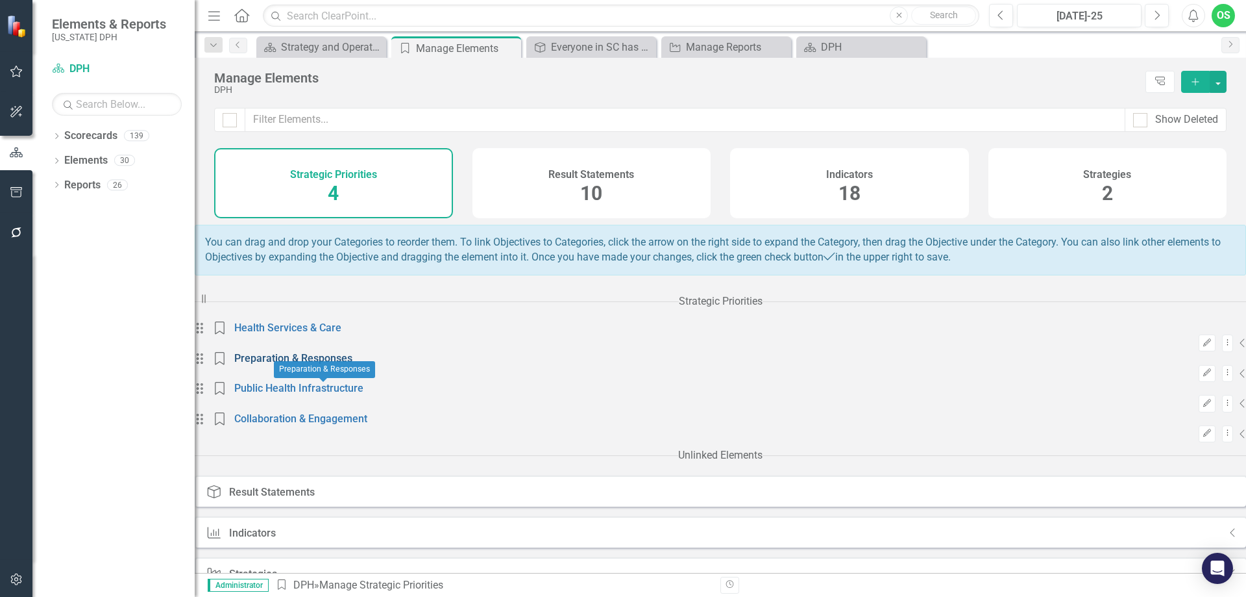
click at [302, 364] on link "Preparation & Responses" at bounding box center [293, 358] width 118 height 12
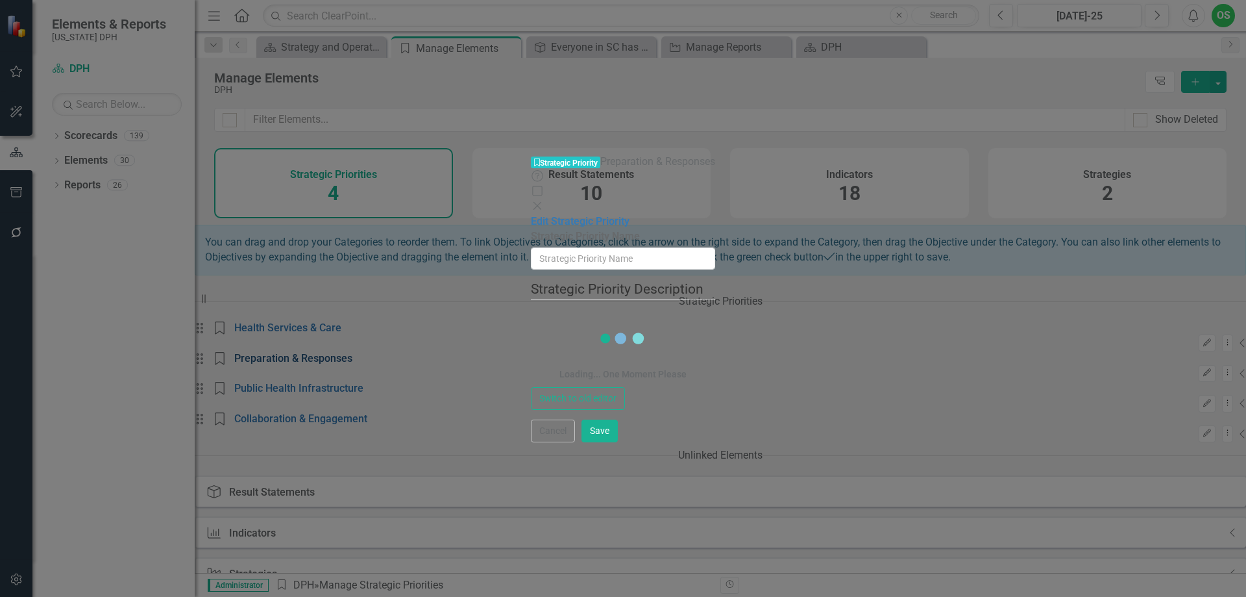
type input "Preparation & Responses"
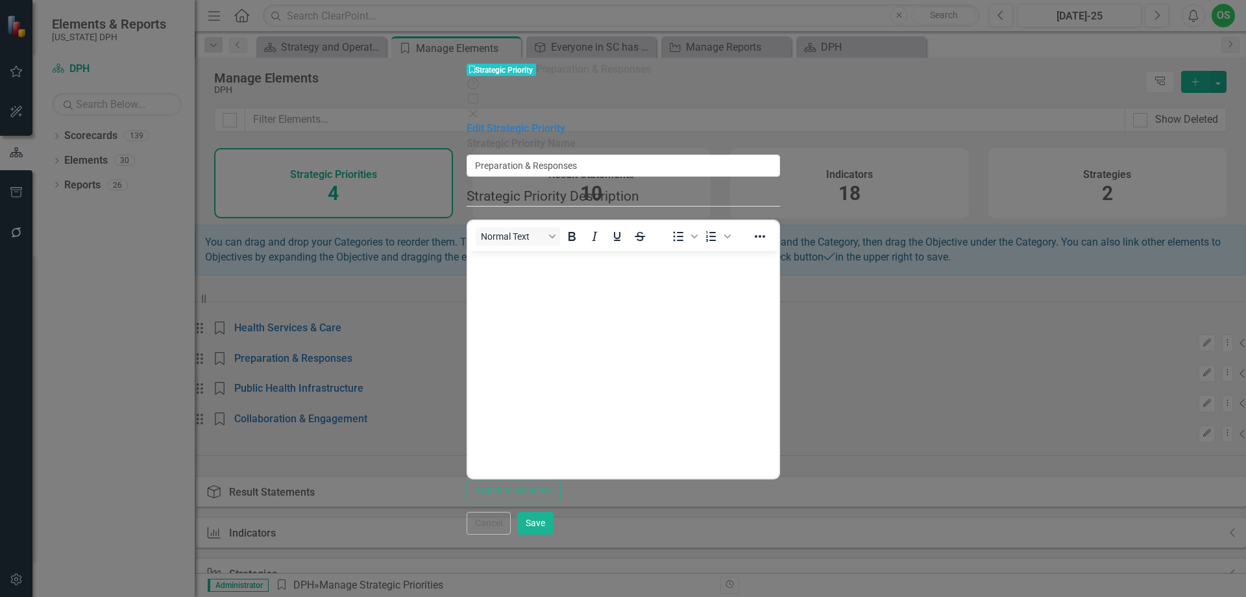
click at [780, 77] on div "Help Maximize Close" at bounding box center [624, 99] width 314 height 45
click at [477, 109] on icon at bounding box center [473, 113] width 8 height 8
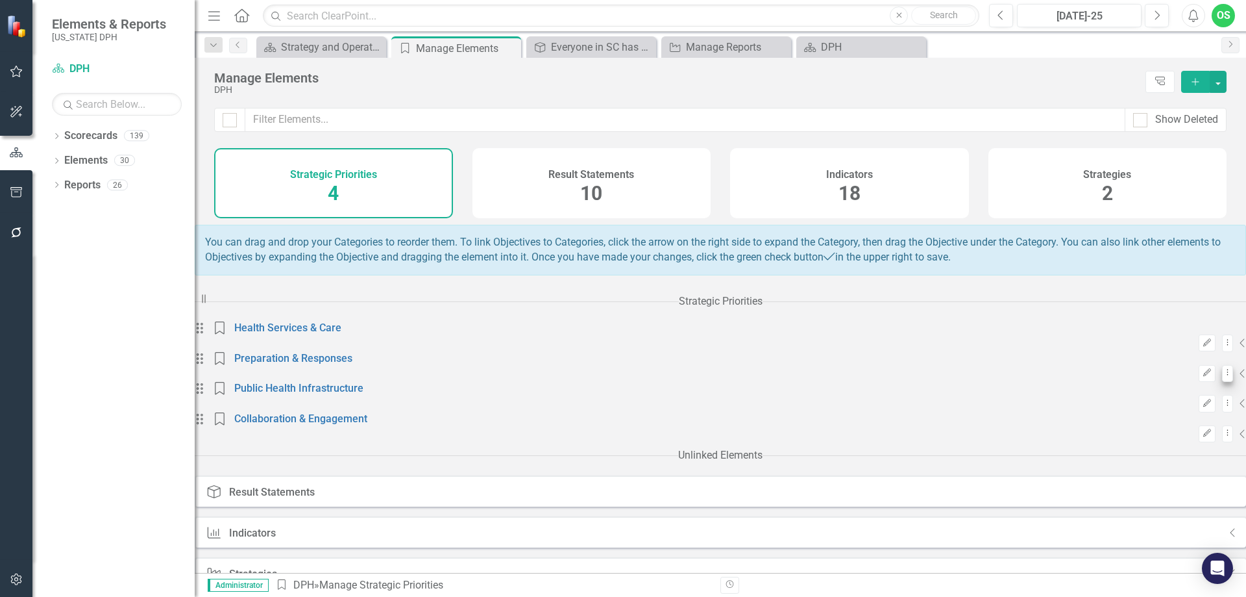
click at [1227, 377] on icon "Dropdown Menu" at bounding box center [1228, 372] width 2 height 8
click at [1240, 378] on icon "Collapse" at bounding box center [1243, 373] width 6 height 10
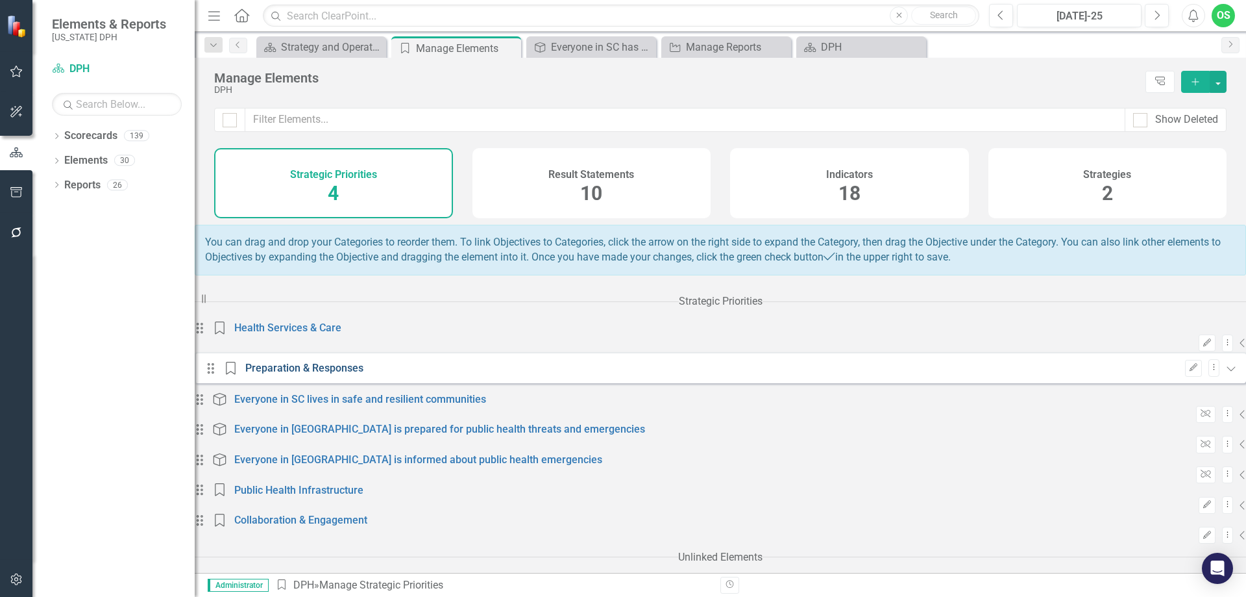
click at [280, 374] on link "Preparation & Responses" at bounding box center [304, 368] width 118 height 12
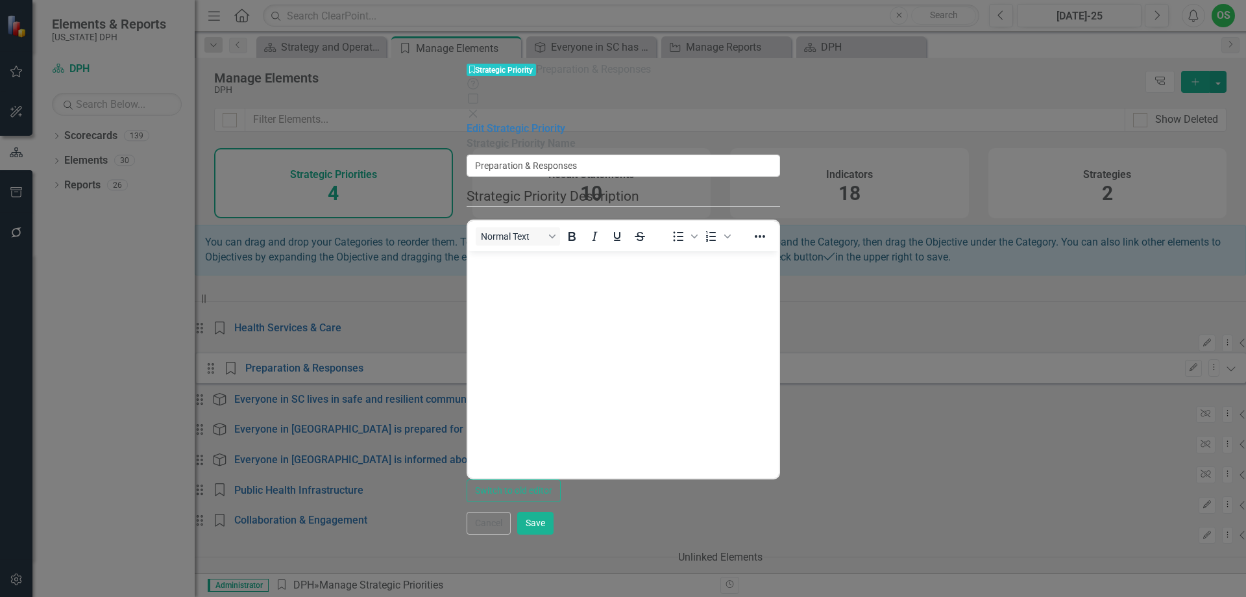
click at [480, 108] on icon "Close" at bounding box center [473, 113] width 13 height 10
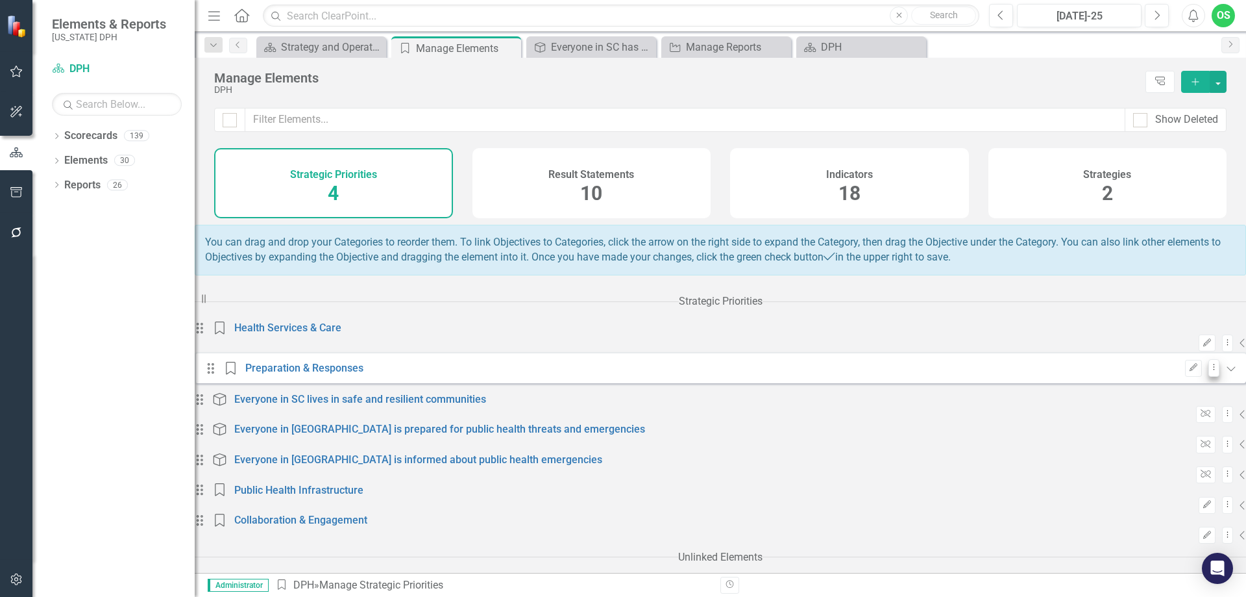
click at [1213, 371] on icon "Dropdown Menu" at bounding box center [1214, 367] width 2 height 8
click at [610, 383] on div "Drag Strategic Priority Preparation & Responses Edit Dropdown Menu Expanded" at bounding box center [721, 367] width 1052 height 31
click at [376, 406] on div "Result Statement Everyone in SC lives in safe and resilient communities" at bounding box center [351, 399] width 279 height 13
click at [384, 405] on link "Everyone in SC lives in safe and resilient communities" at bounding box center [360, 399] width 252 height 12
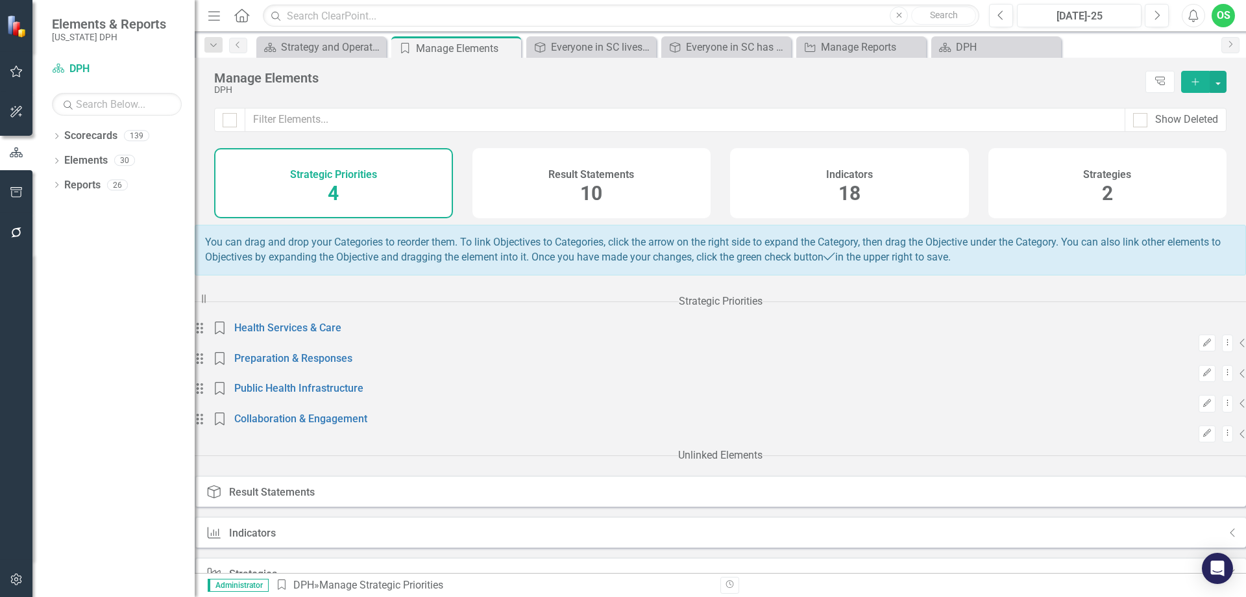
click at [352, 395] on div "Strategic Priority Public Health Infrastructure" at bounding box center [290, 388] width 156 height 13
click at [341, 395] on div "Strategic Priority Public Health Infrastructure" at bounding box center [290, 388] width 156 height 13
click at [341, 394] on link "Public Health Infrastructure" at bounding box center [298, 388] width 129 height 12
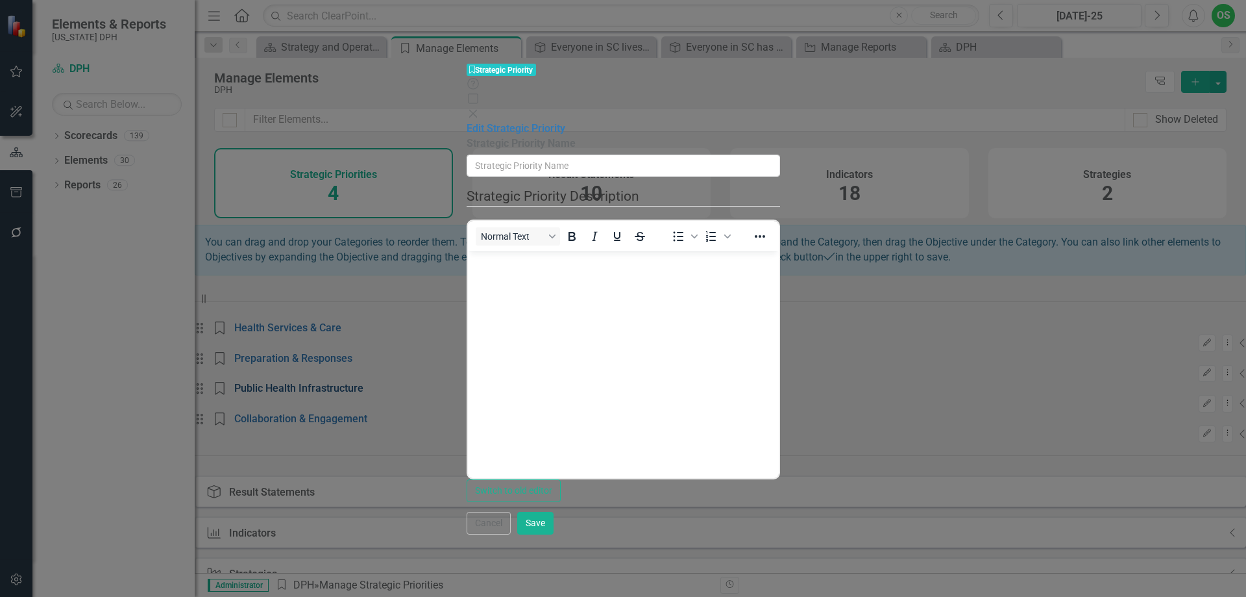
type input "Public Health Infrastructure"
click at [511, 534] on button "Cancel" at bounding box center [489, 523] width 44 height 23
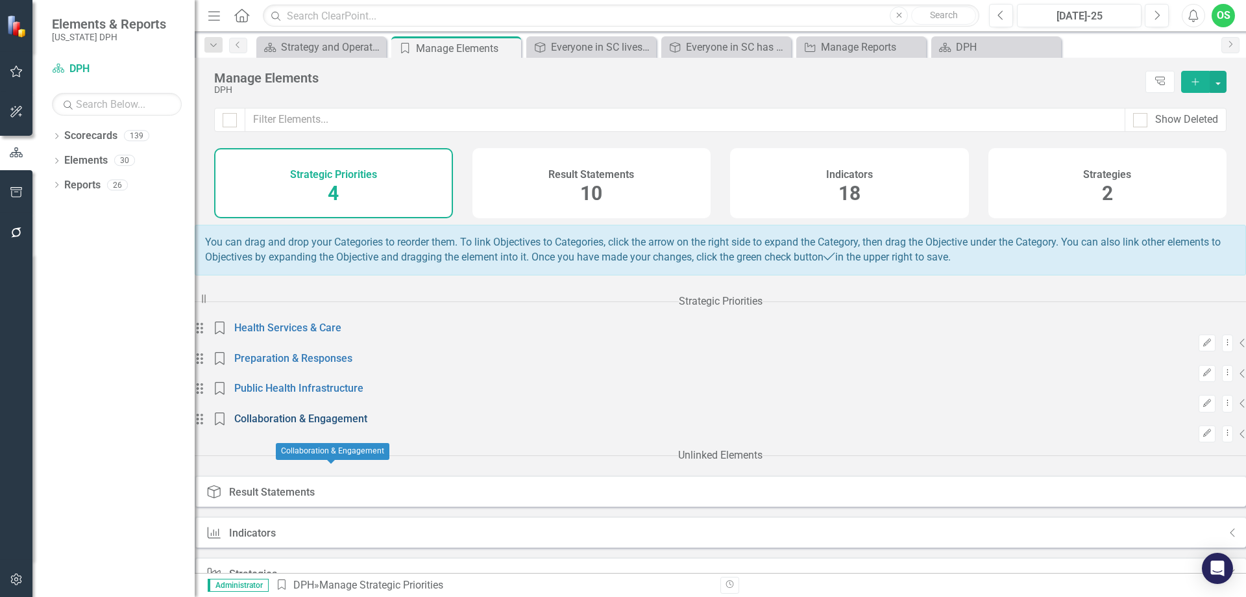
click at [334, 425] on link "Collaboration & Engagement" at bounding box center [300, 418] width 133 height 12
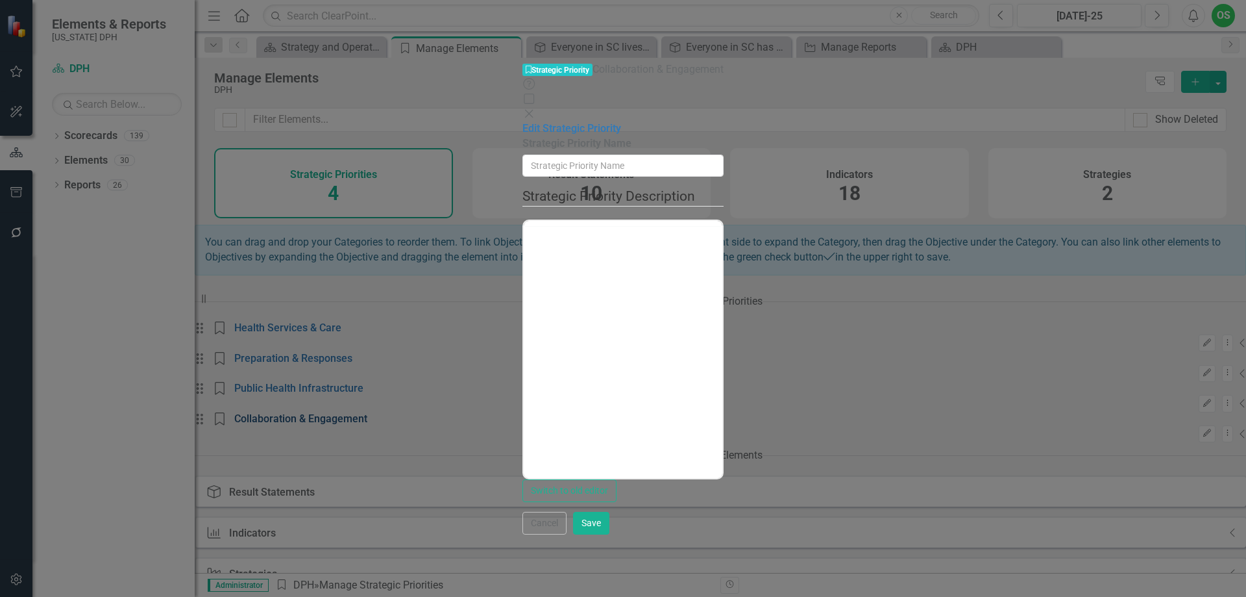
type input "Collaboration & Engagement"
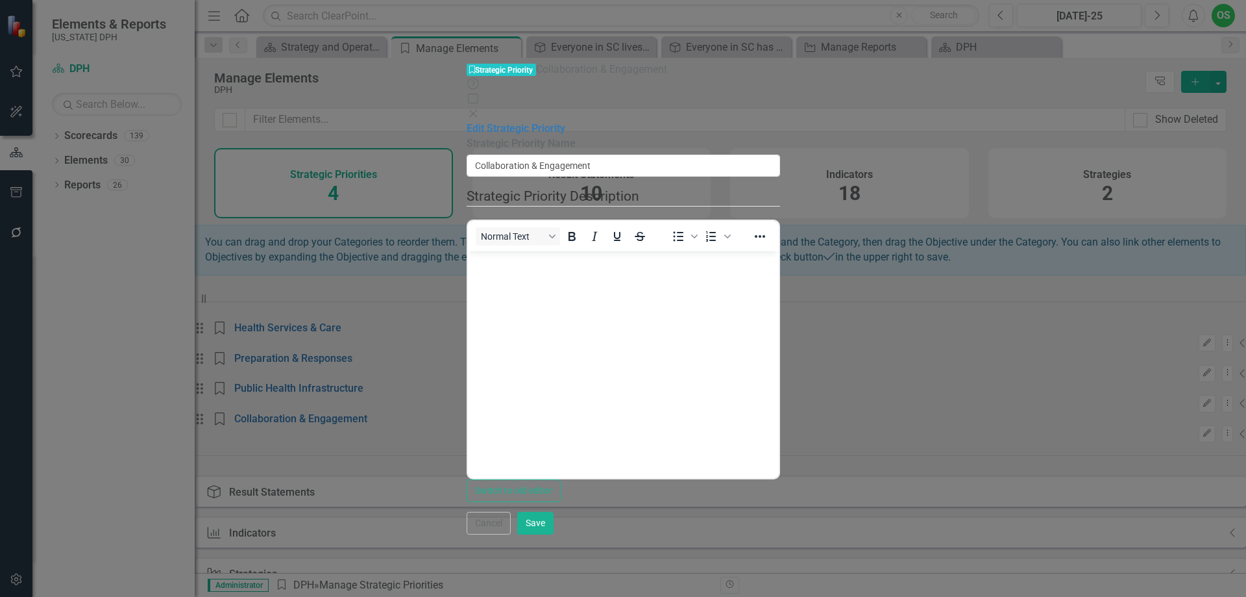
click at [480, 108] on icon "Close" at bounding box center [473, 113] width 13 height 10
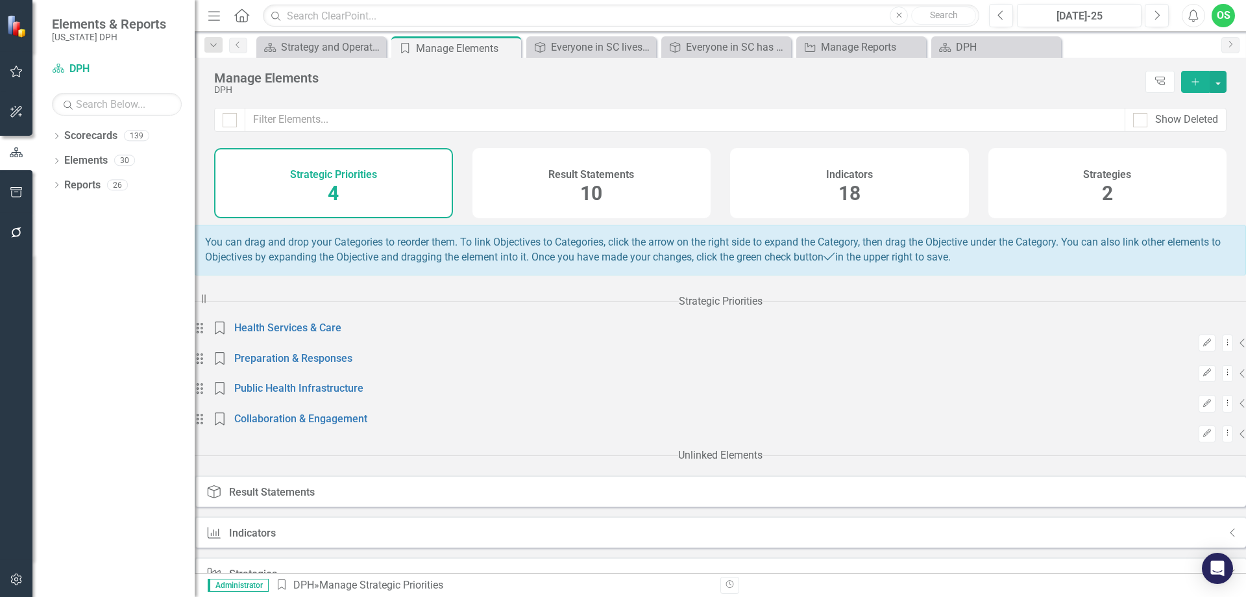
click at [1230, 527] on icon "Collapse" at bounding box center [1233, 532] width 6 height 10
click at [1226, 527] on icon "Expanded" at bounding box center [1231, 532] width 10 height 10
click at [624, 184] on div "Result Statements 10" at bounding box center [592, 183] width 239 height 70
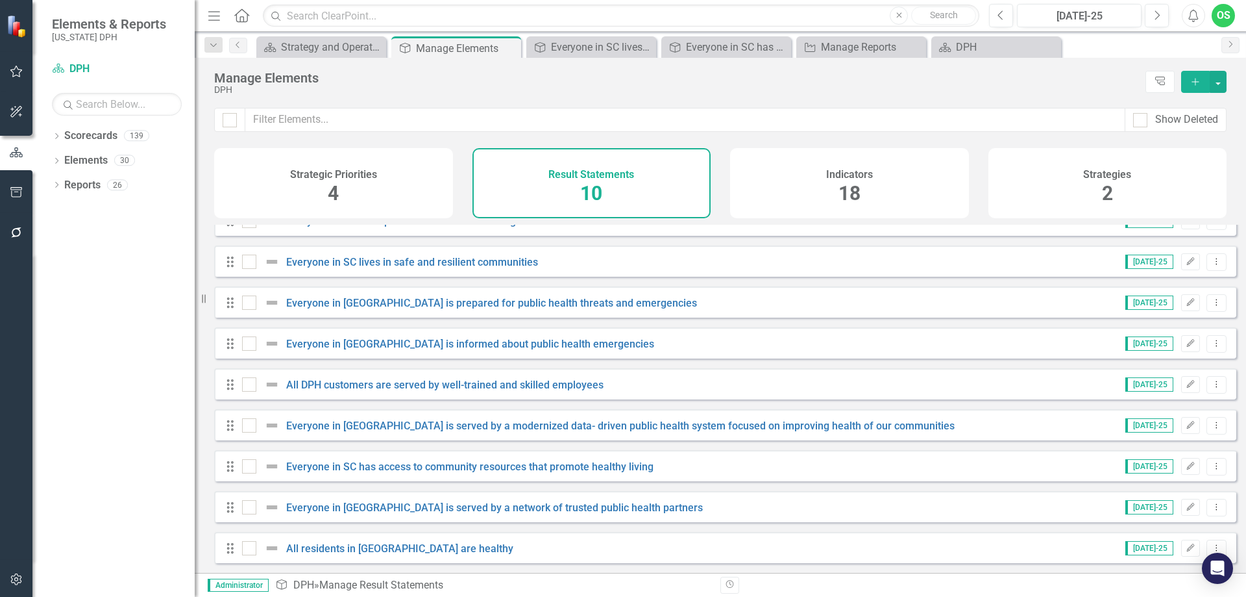
scroll to position [71, 0]
click at [395, 216] on div "Strategic Priorities 4" at bounding box center [333, 183] width 239 height 70
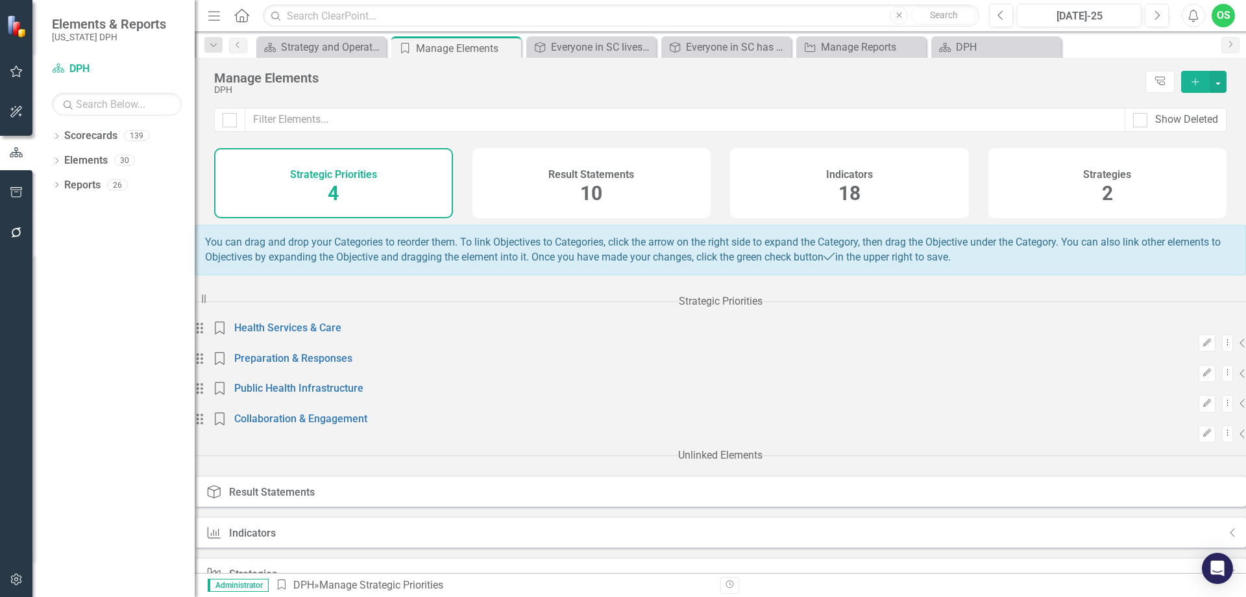
click at [863, 179] on h4 "Indicators" at bounding box center [849, 175] width 47 height 12
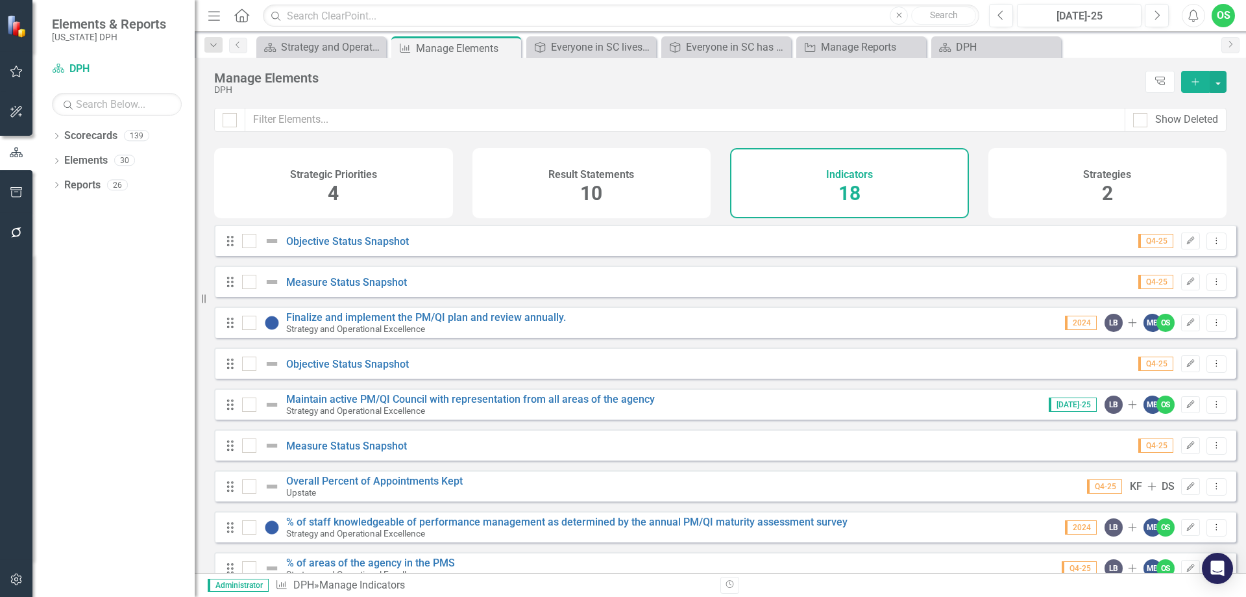
click at [596, 171] on h4 "Result Statements" at bounding box center [592, 175] width 86 height 12
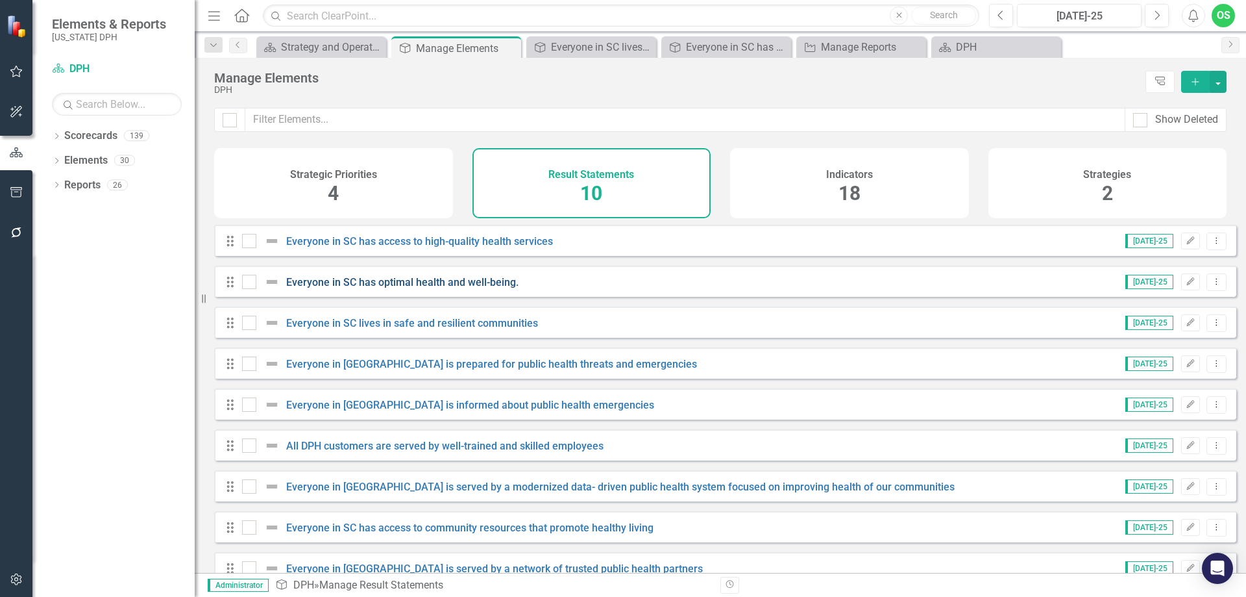
click at [448, 286] on link "Everyone in SC has optimal health and well-being." at bounding box center [402, 282] width 232 height 12
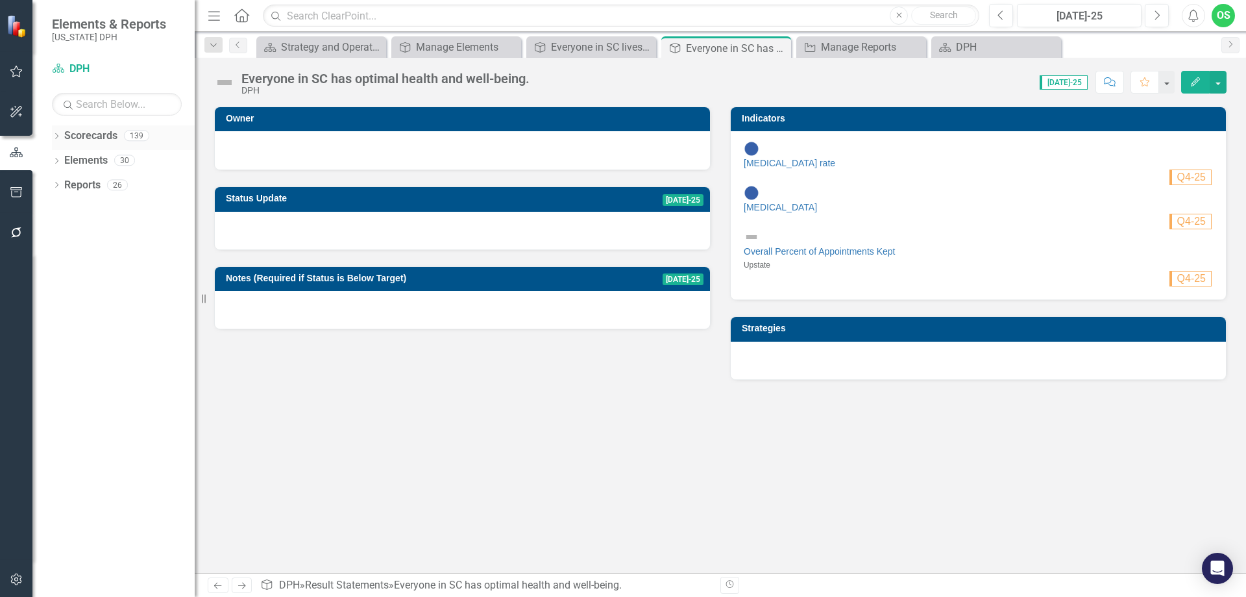
click at [56, 141] on div "Dropdown" at bounding box center [56, 137] width 9 height 11
click at [72, 156] on link "DPH" at bounding box center [132, 160] width 123 height 15
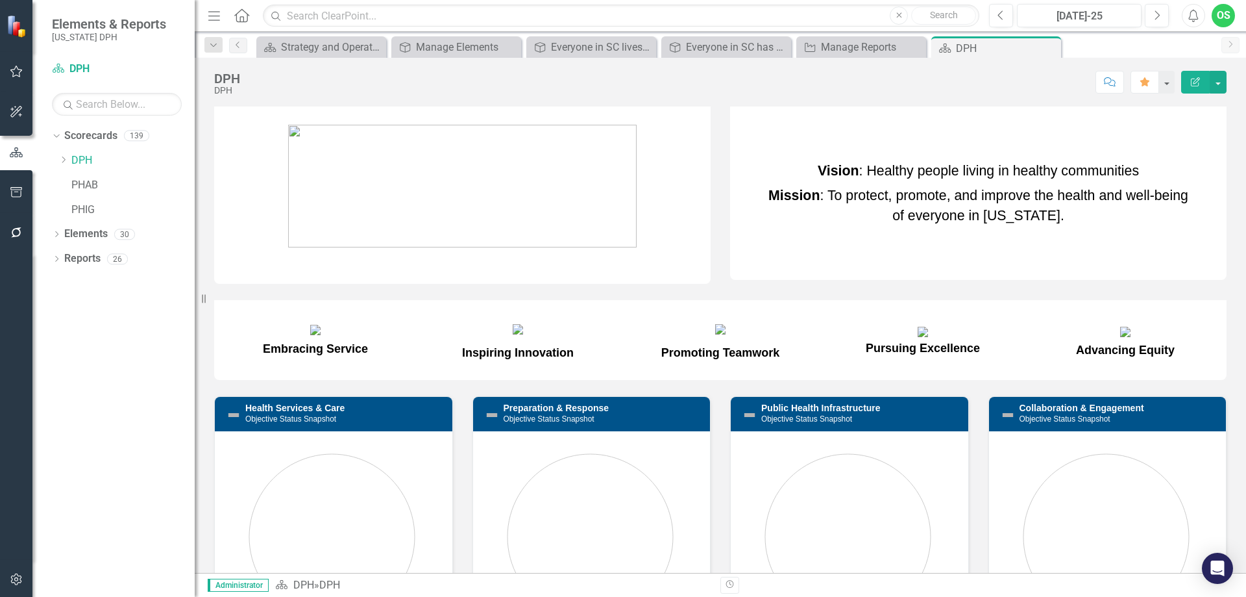
click at [51, 233] on div "Dropdown Scorecards 139 Dropdown DPH Dropdown TRAINING: DEPUTY AREA Dropdown TR…" at bounding box center [113, 360] width 162 height 471
click at [57, 237] on icon "Dropdown" at bounding box center [56, 235] width 9 height 7
click at [92, 259] on link "Result Statement Result Statements" at bounding box center [122, 258] width 103 height 15
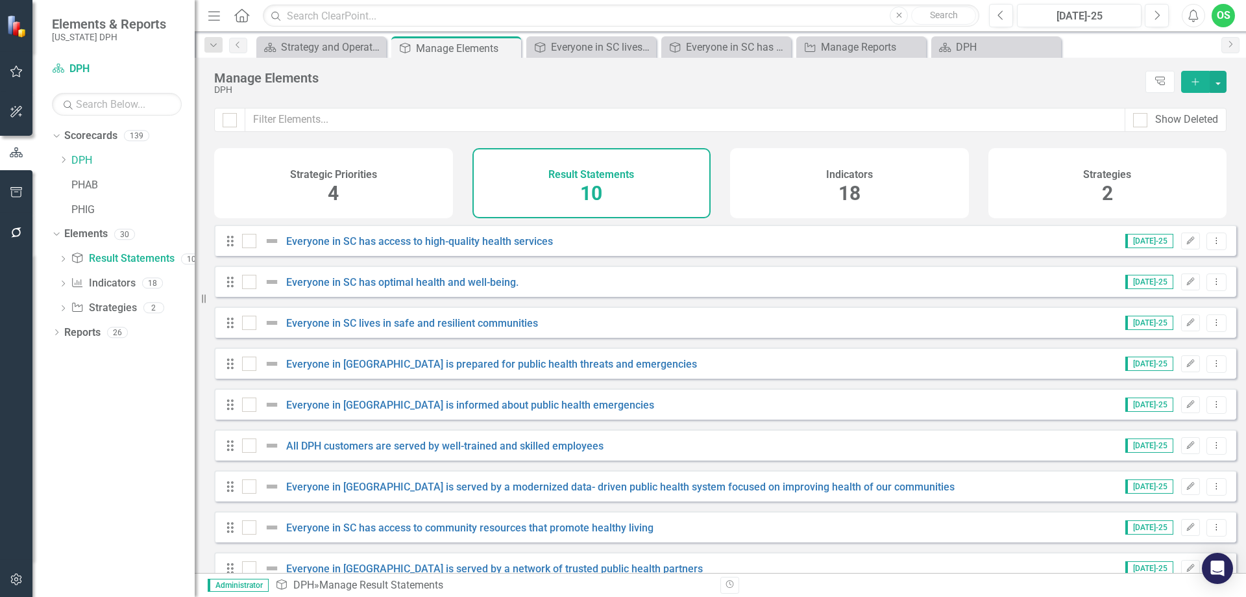
click at [344, 211] on div "Strategic Priorities 4" at bounding box center [333, 183] width 239 height 70
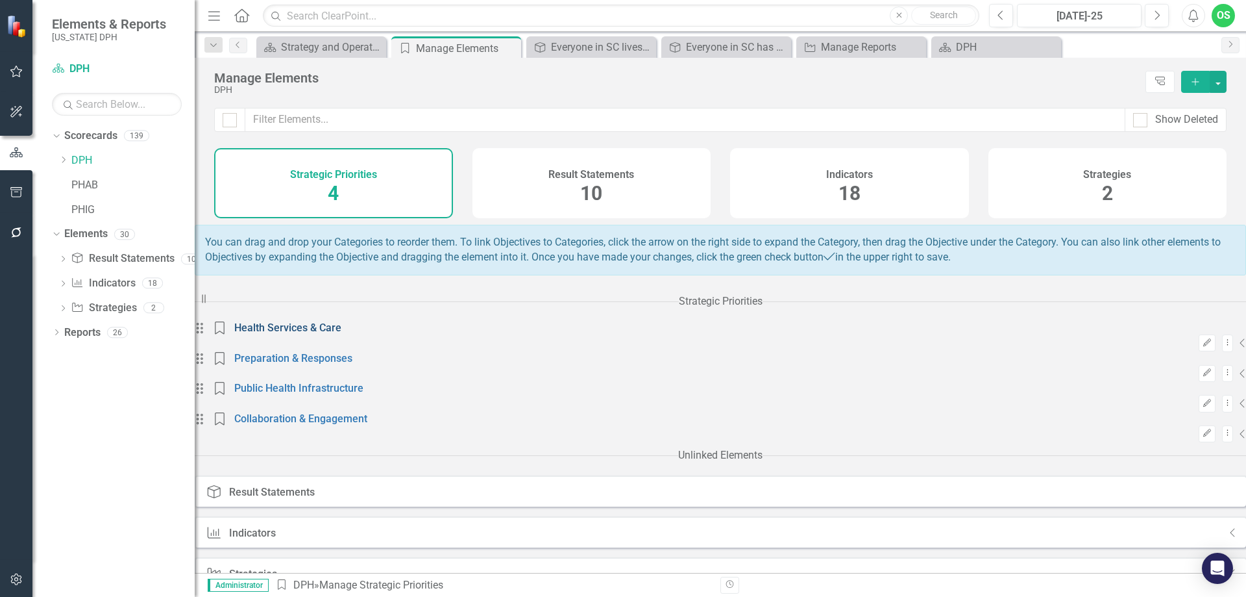
click at [326, 334] on link "Health Services & Care" at bounding box center [287, 327] width 107 height 12
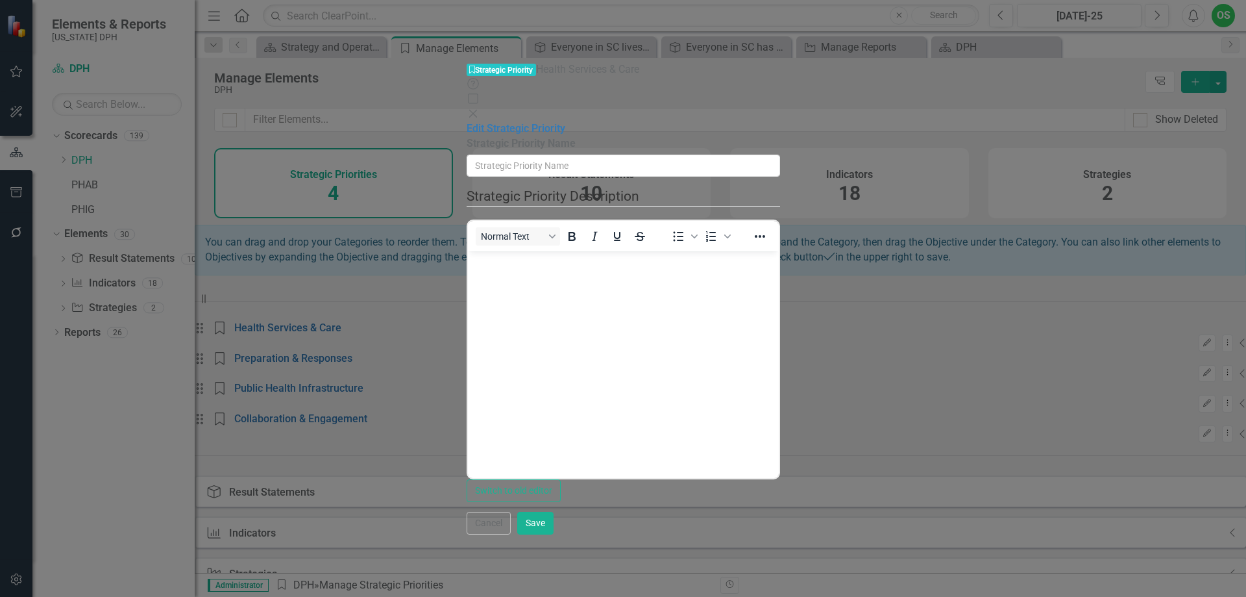
type input "Health Services & Care"
click at [480, 108] on icon "Close" at bounding box center [473, 113] width 13 height 10
